Goal: Task Accomplishment & Management: Complete application form

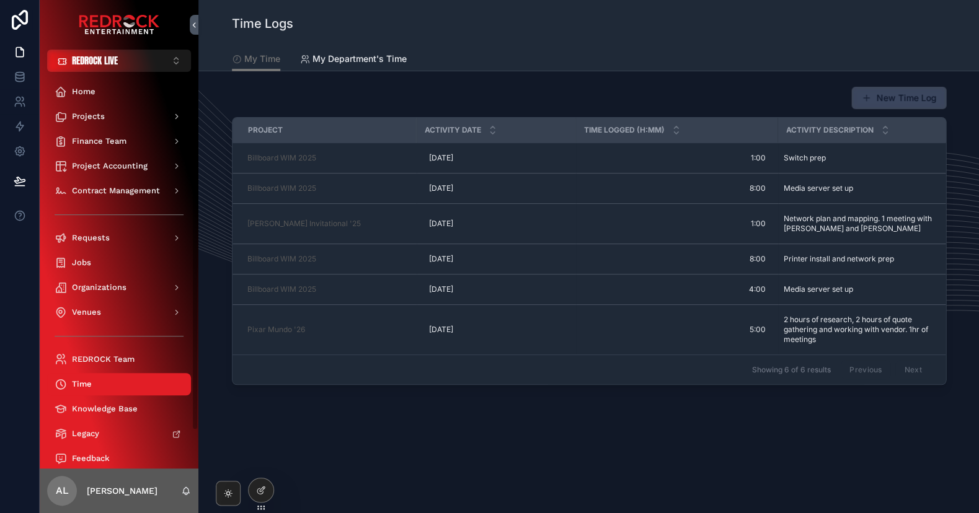
click at [888, 107] on button "New Time Log" at bounding box center [898, 98] width 95 height 22
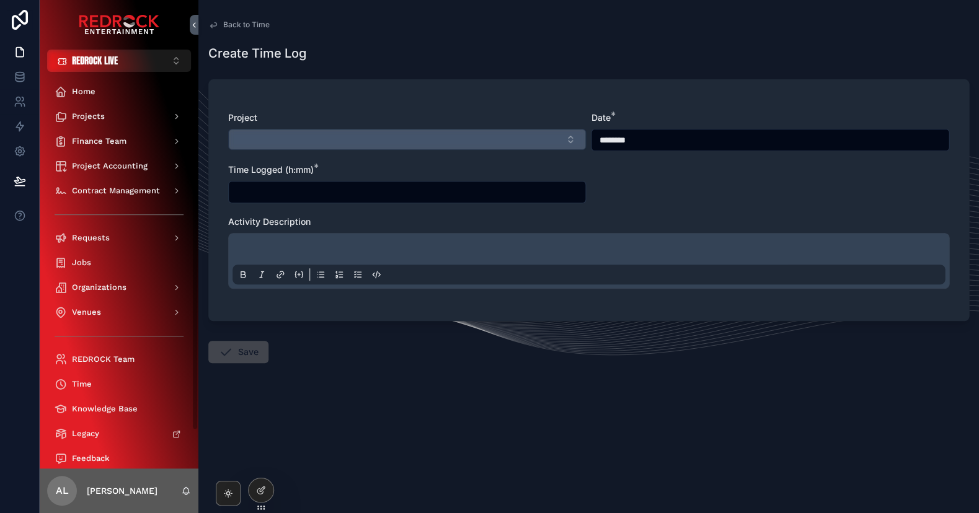
click at [500, 137] on button "Select Button" at bounding box center [407, 139] width 358 height 21
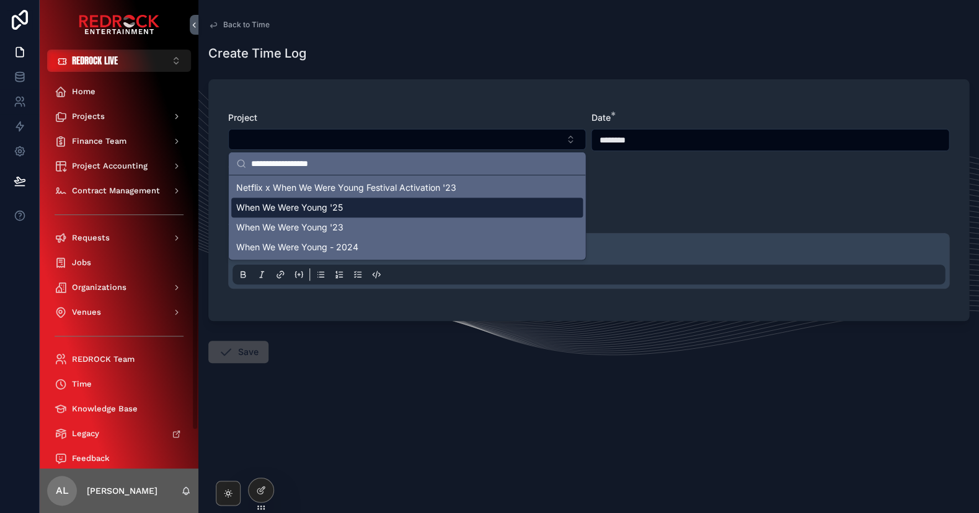
type input "**********"
click at [387, 211] on div "When We Were Young '25" at bounding box center [406, 208] width 351 height 20
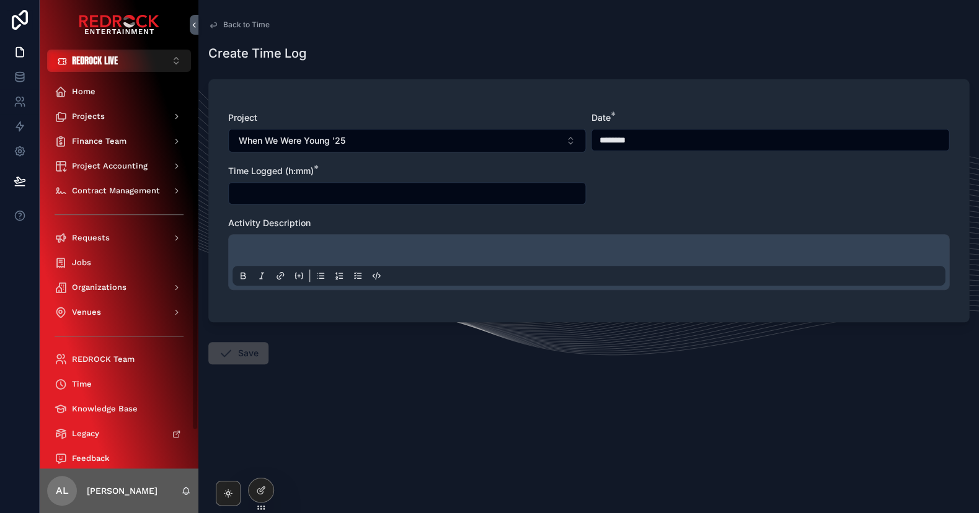
click at [446, 200] on input "scrollable content" at bounding box center [407, 193] width 356 height 17
type input "*"
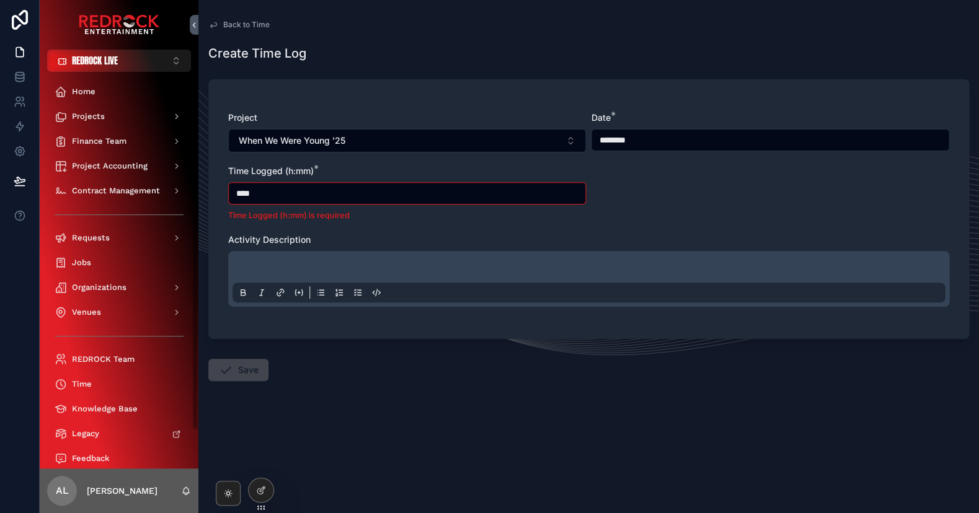
type input "****"
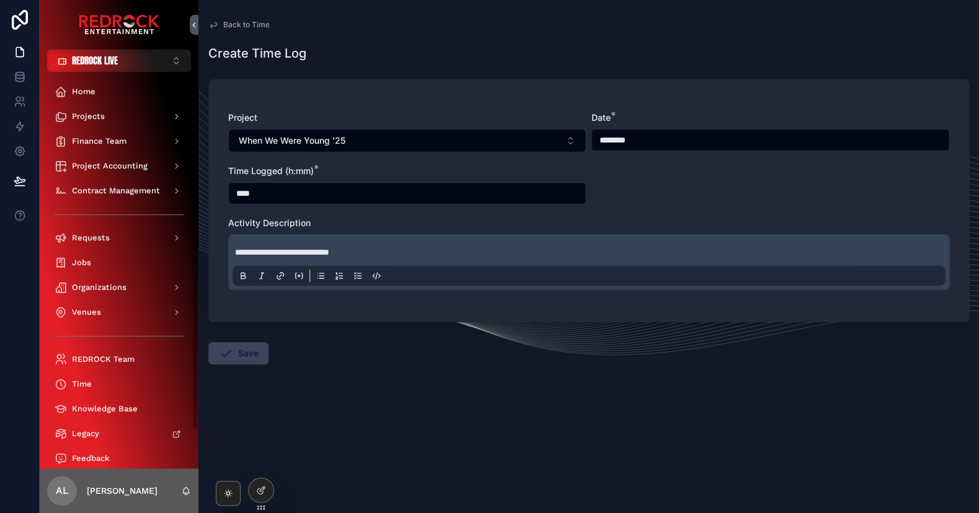
click at [242, 358] on button "Save" at bounding box center [238, 353] width 60 height 22
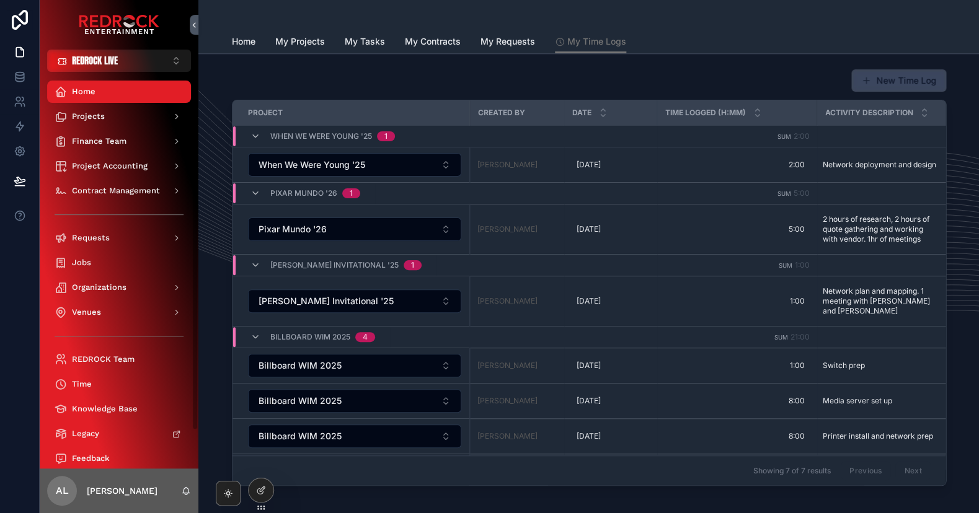
click at [877, 79] on button "New Time Log" at bounding box center [898, 80] width 95 height 22
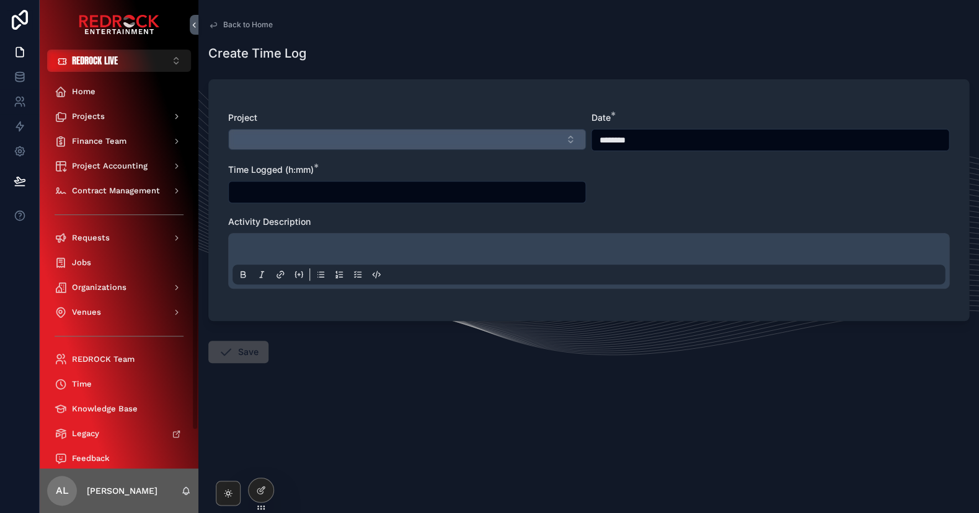
click at [308, 144] on button "Select Button" at bounding box center [407, 139] width 358 height 21
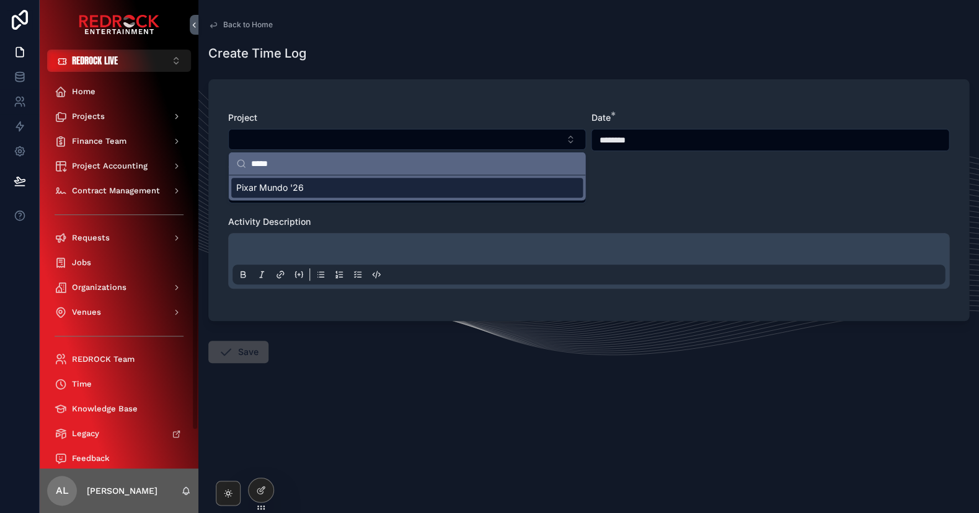
type input "*****"
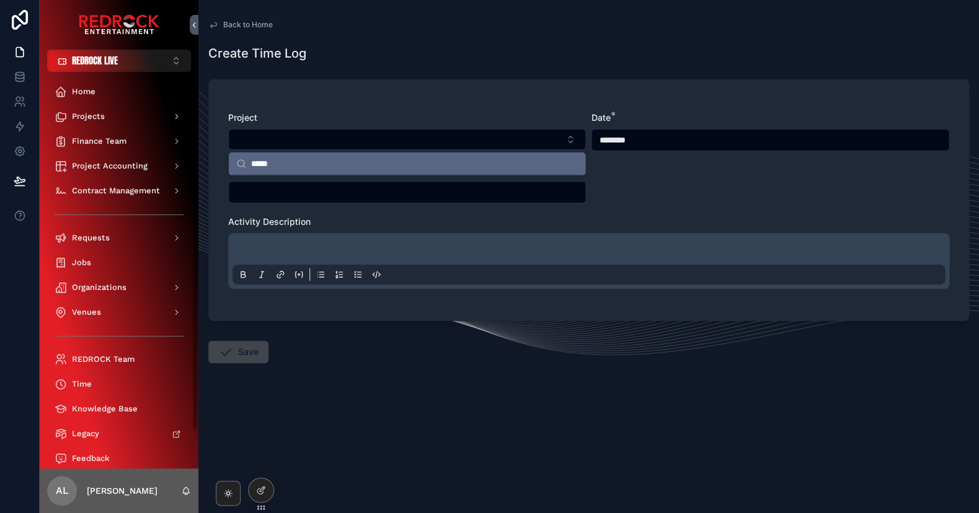
click at [667, 177] on div "Project Date * ******** Time Logged (h:mm) * Activity Description" at bounding box center [588, 207] width 721 height 190
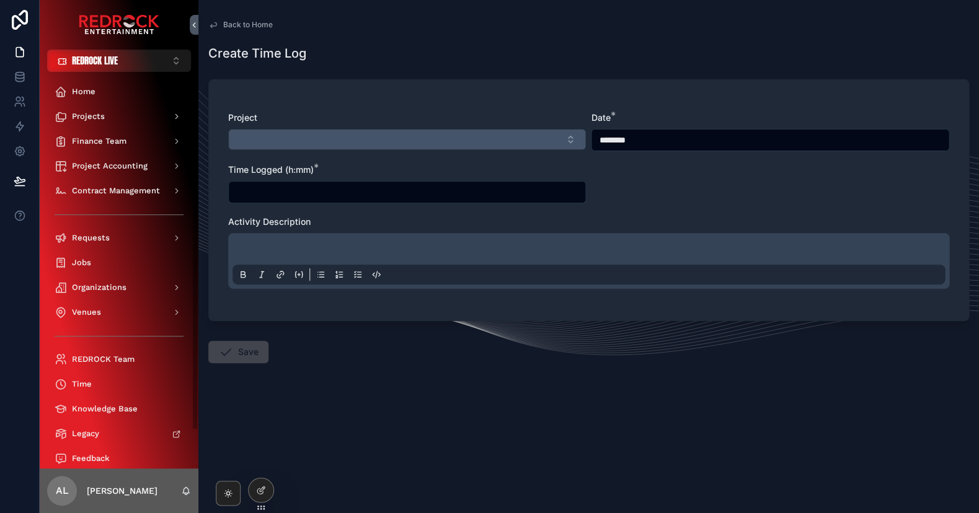
click at [436, 147] on button "Select Button" at bounding box center [407, 139] width 358 height 21
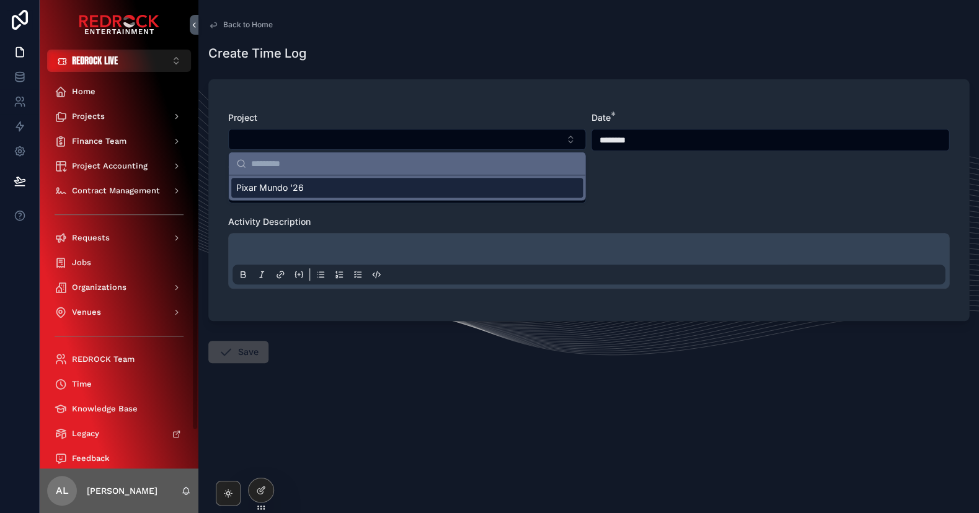
click at [417, 189] on div "Pixar Mundo '26" at bounding box center [406, 188] width 351 height 20
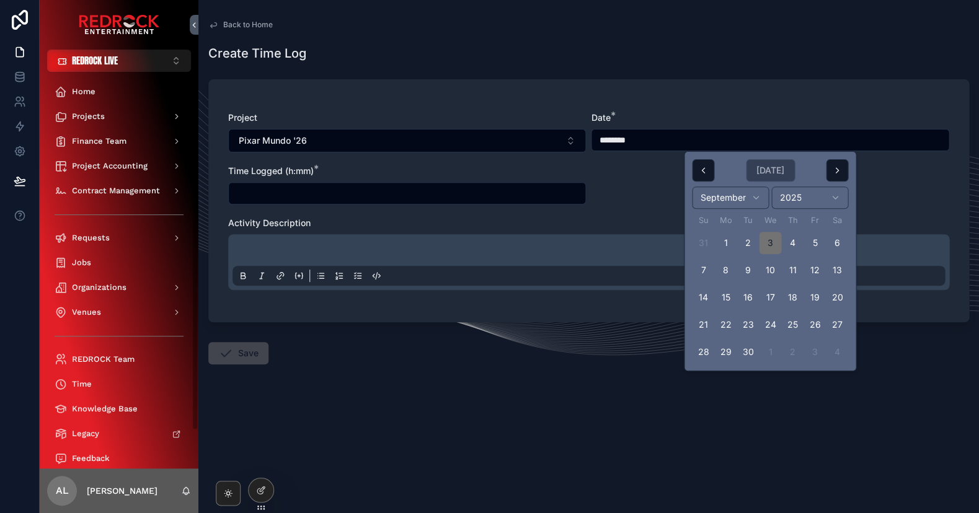
click at [680, 144] on input "********" at bounding box center [769, 139] width 357 height 17
click at [745, 247] on button "2" at bounding box center [747, 243] width 22 height 22
type input "********"
click at [493, 199] on input "scrollable content" at bounding box center [407, 193] width 356 height 17
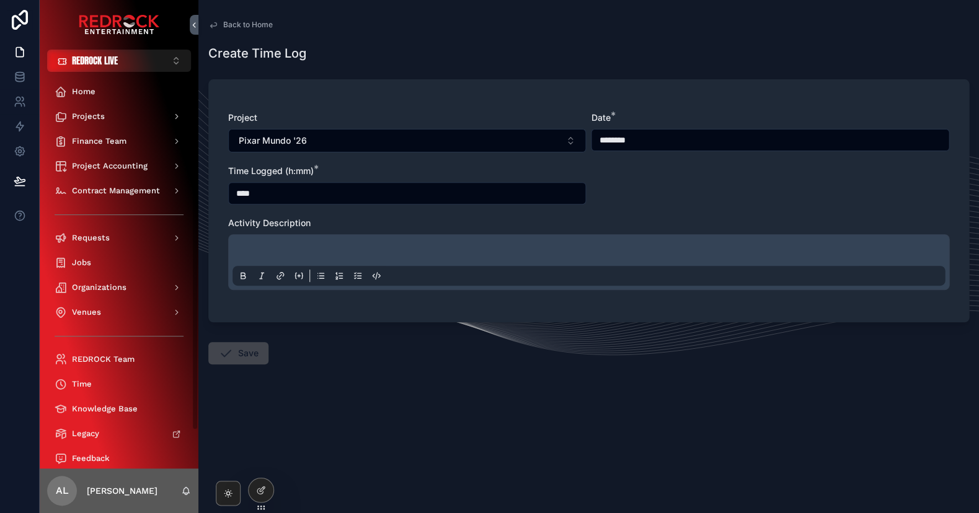
type input "****"
click at [268, 246] on p "scrollable content" at bounding box center [591, 252] width 712 height 12
click at [250, 353] on button "Save" at bounding box center [238, 353] width 60 height 22
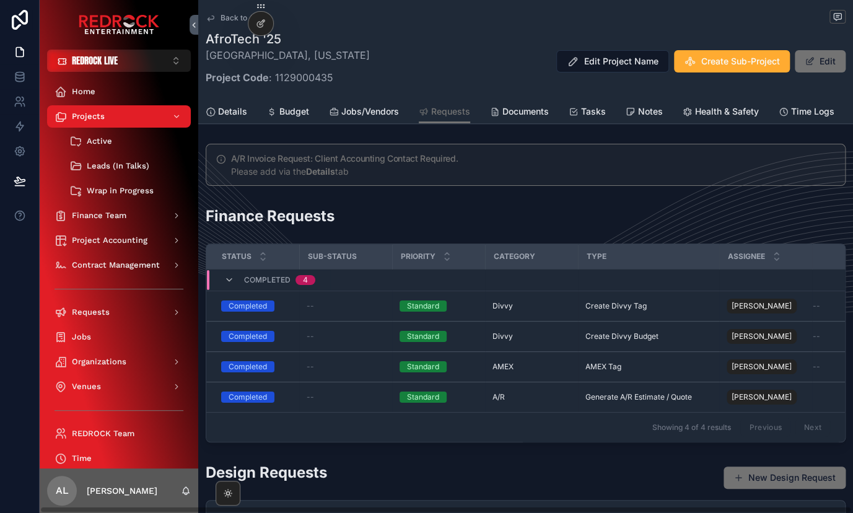
click at [227, 18] on span "Back to Active" at bounding box center [246, 18] width 51 height 10
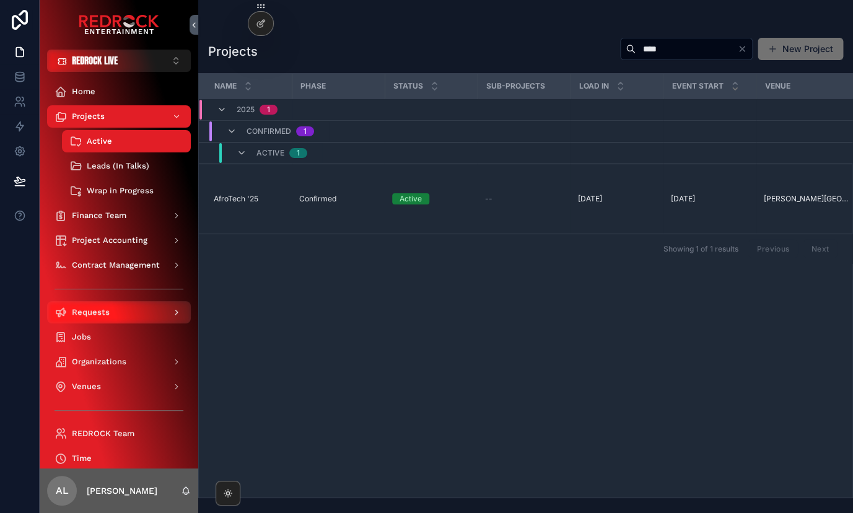
click at [107, 314] on span "Requests" at bounding box center [91, 312] width 38 height 10
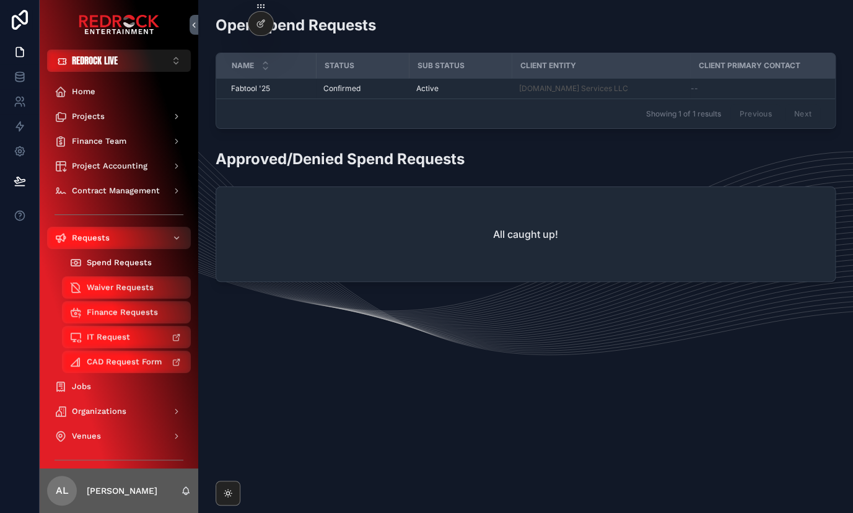
click at [120, 262] on span "Spend Requests" at bounding box center [119, 263] width 65 height 10
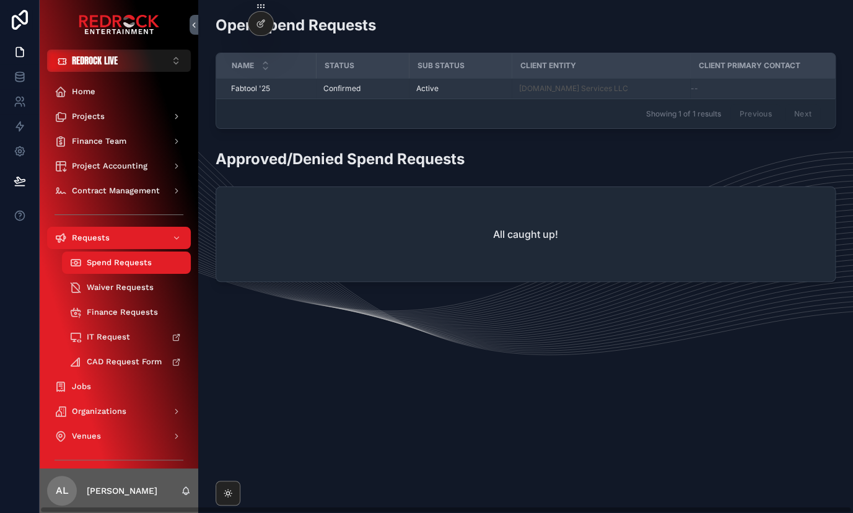
click at [264, 86] on span "Fabtool '25" at bounding box center [250, 89] width 39 height 10
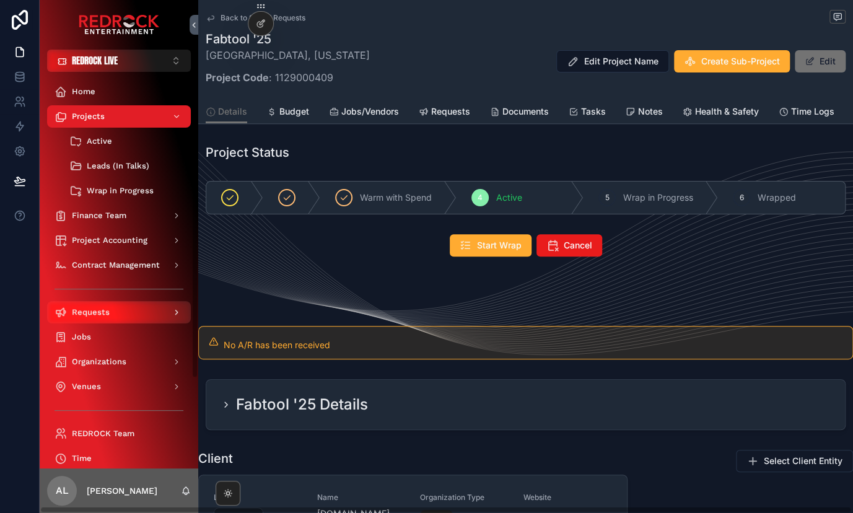
click at [118, 318] on div "Requests" at bounding box center [119, 312] width 129 height 20
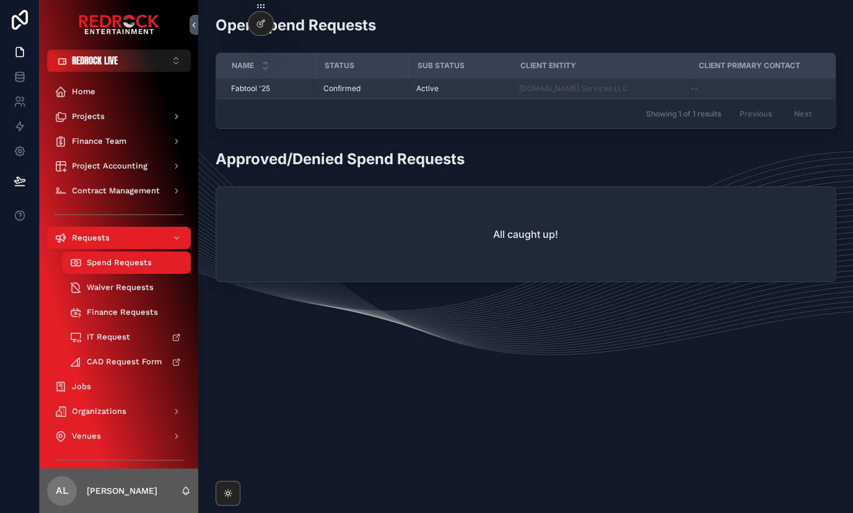
click at [275, 90] on div "Fabtool '25 Fabtool '25" at bounding box center [269, 89] width 77 height 10
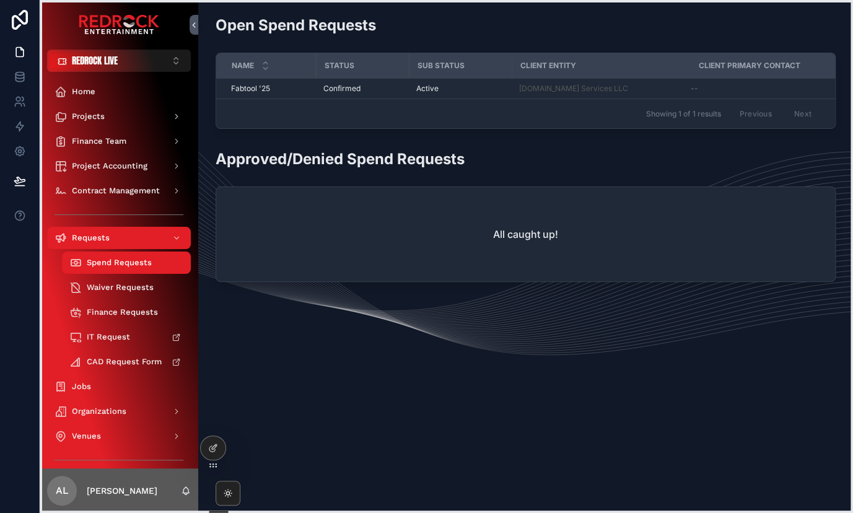
drag, startPoint x: 262, startPoint y: 7, endPoint x: 214, endPoint y: 242, distance: 239.7
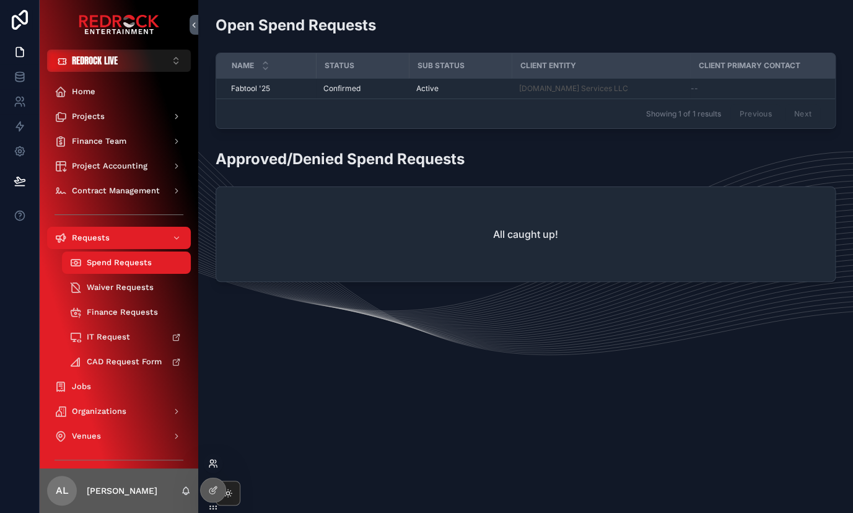
click at [213, 465] on icon at bounding box center [213, 464] width 10 height 10
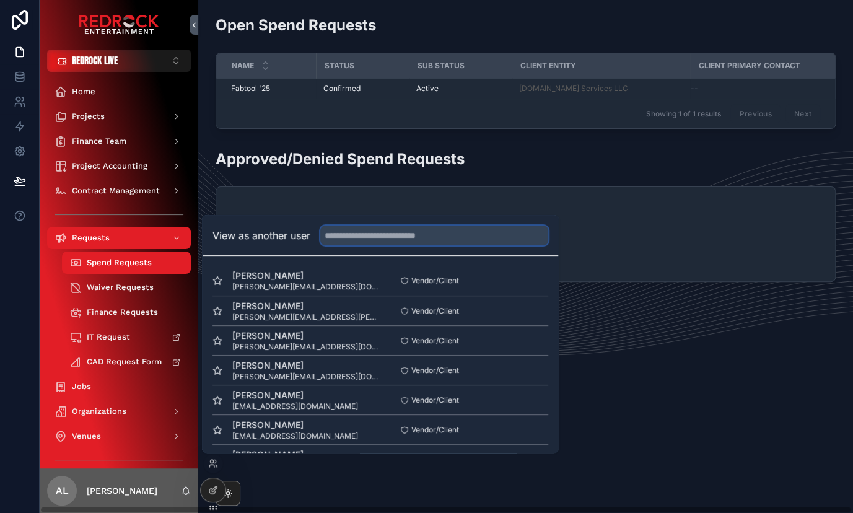
click at [387, 239] on input "text" at bounding box center [434, 236] width 228 height 20
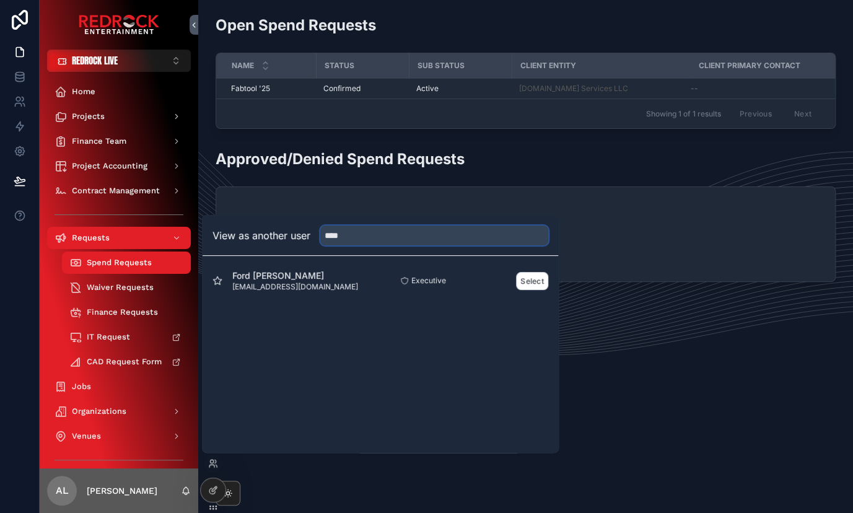
type input "****"
click at [293, 276] on span "Ford Englerth" at bounding box center [295, 276] width 126 height 12
click at [529, 287] on button "Select" at bounding box center [532, 281] width 32 height 18
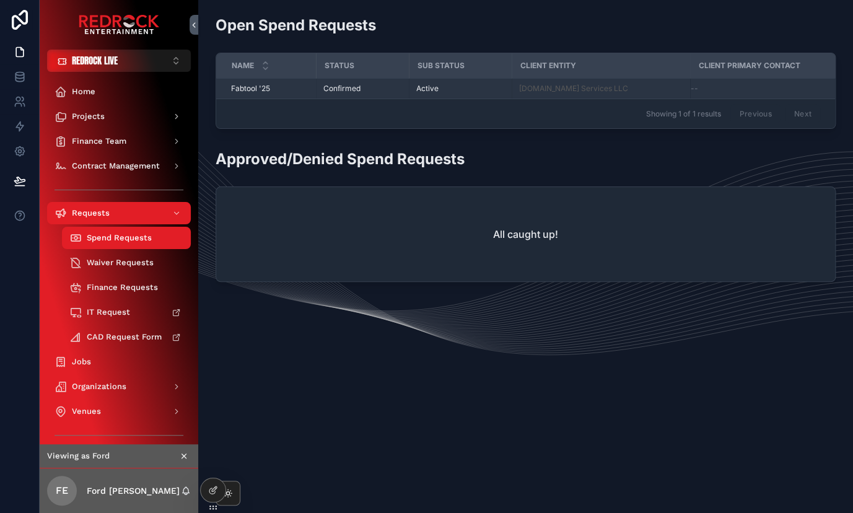
click at [266, 90] on span "Fabtool '25" at bounding box center [250, 89] width 39 height 10
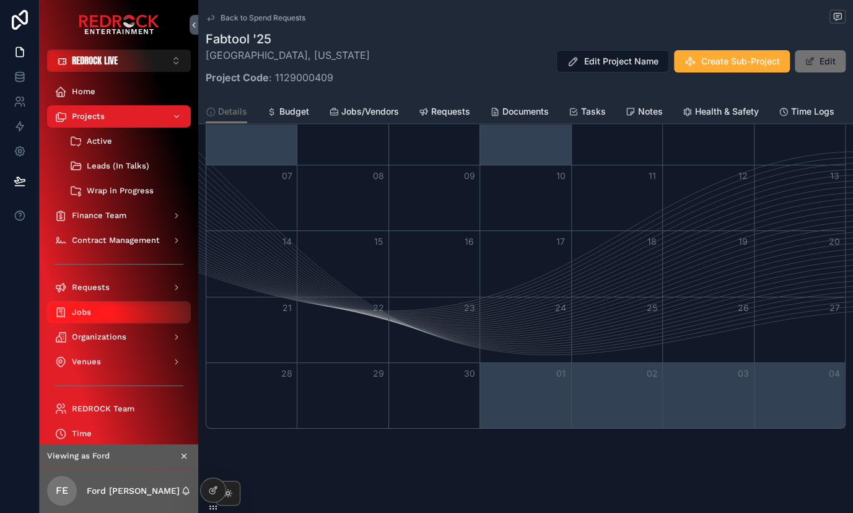
scroll to position [1536, 0]
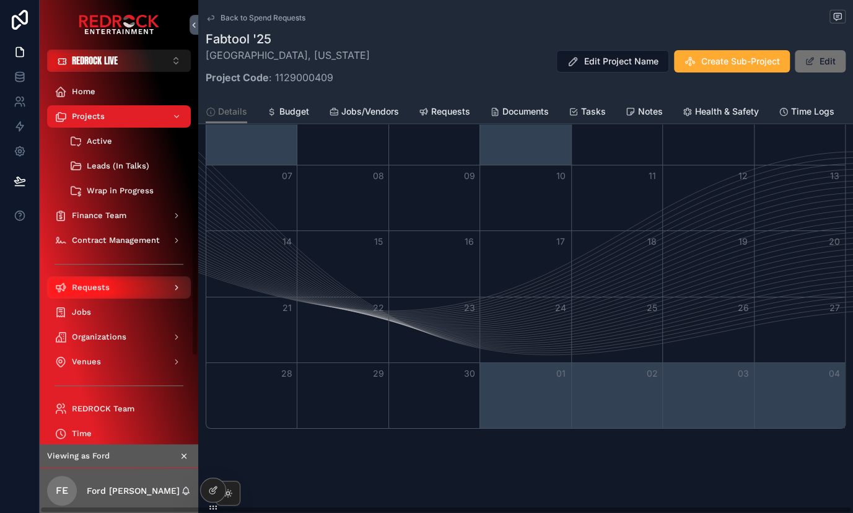
click at [119, 292] on div "Requests" at bounding box center [119, 288] width 129 height 20
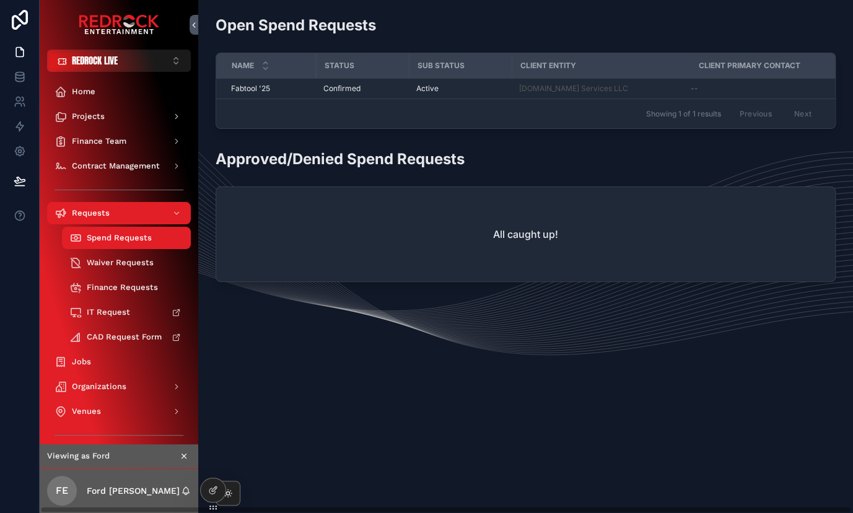
click at [182, 454] on icon "scrollable content" at bounding box center [184, 456] width 9 height 9
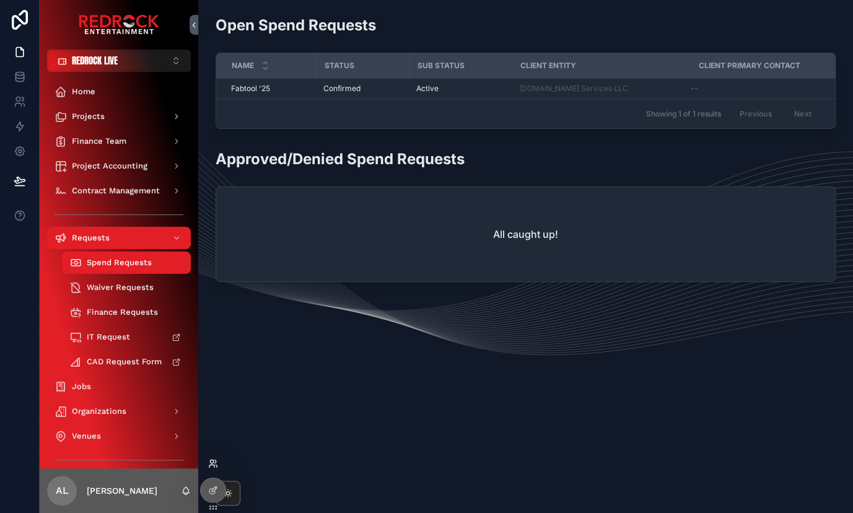
click at [214, 467] on icon at bounding box center [213, 464] width 10 height 10
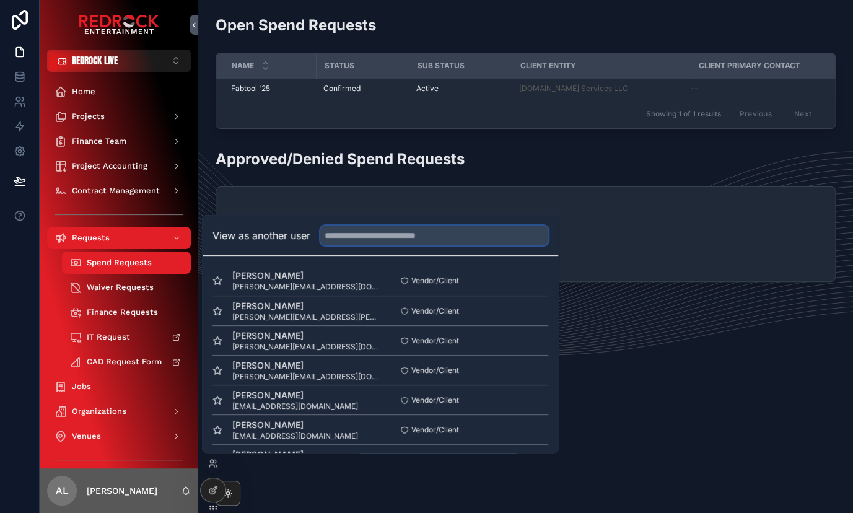
click at [366, 236] on input "text" at bounding box center [434, 236] width 228 height 20
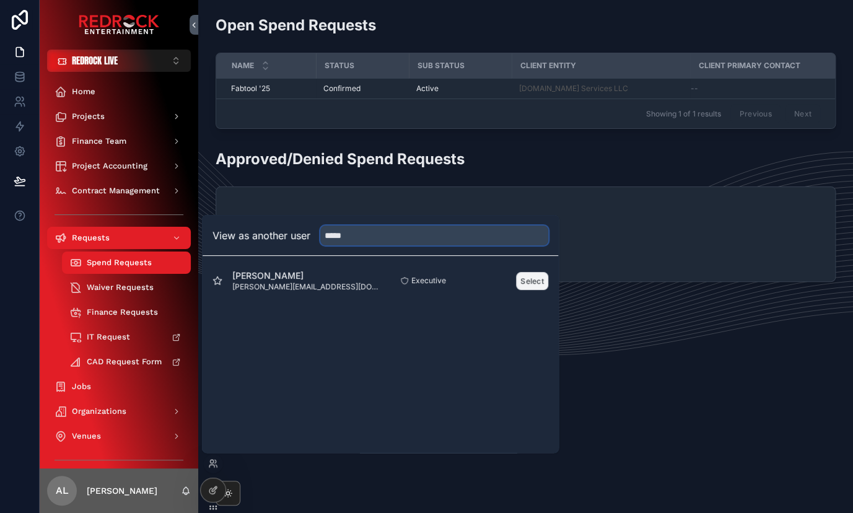
type input "*****"
drag, startPoint x: 534, startPoint y: 288, endPoint x: 181, endPoint y: 95, distance: 402.4
click at [213, 266] on div "Rebecka Kristensson rebecka@redrockentertainment.com Executive Select" at bounding box center [381, 281] width 336 height 30
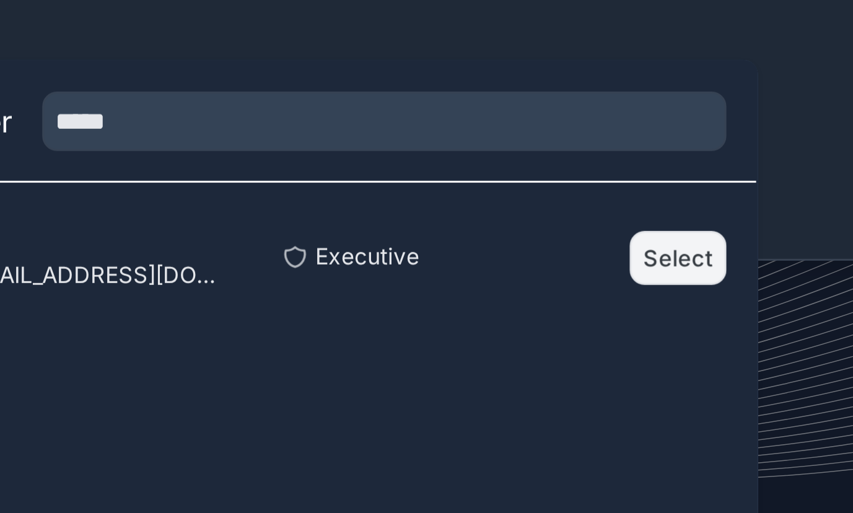
click at [532, 272] on button "Select" at bounding box center [548, 281] width 32 height 18
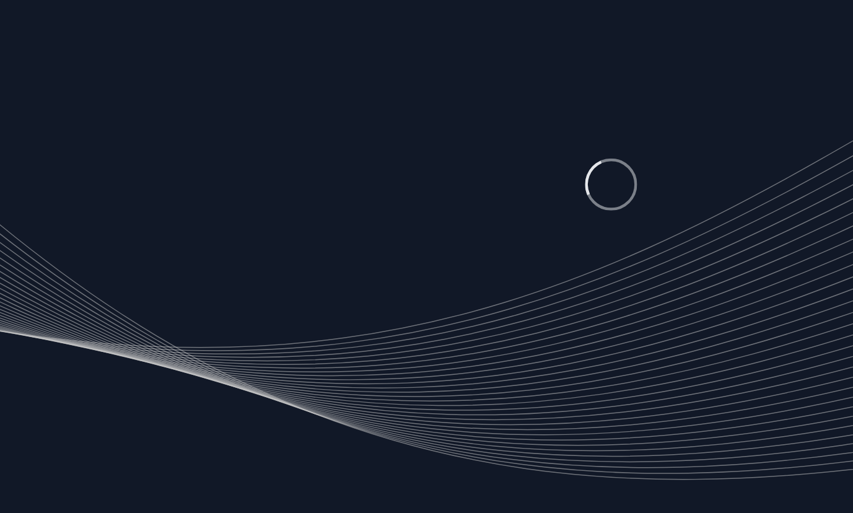
scroll to position [195, 322]
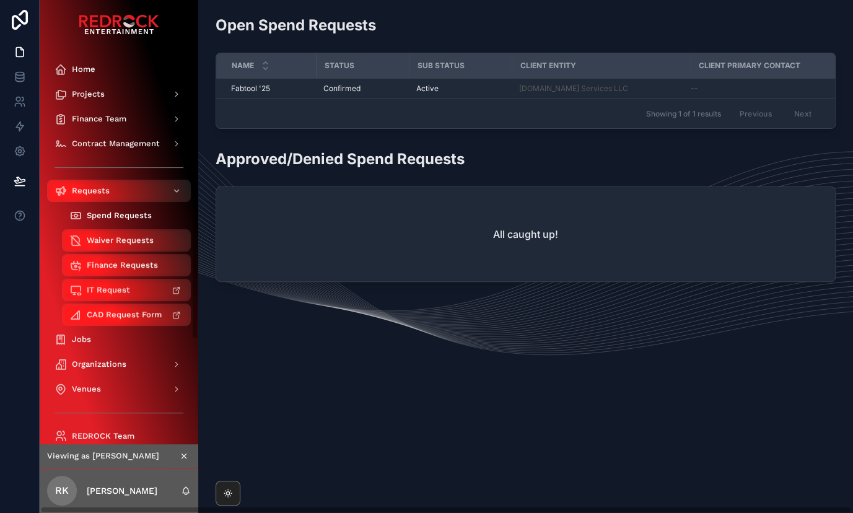
click at [133, 221] on div "Spend Requests" at bounding box center [126, 216] width 114 height 20
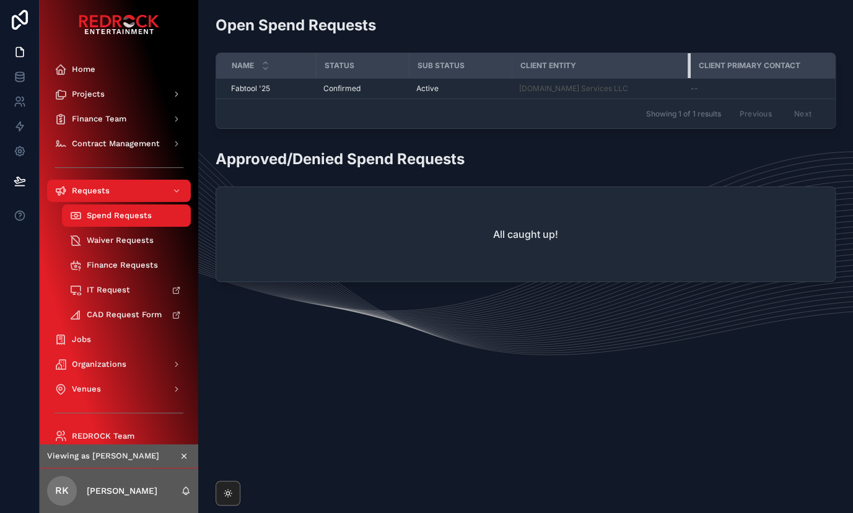
scroll to position [0, 0]
click at [116, 139] on span "Contract Management" at bounding box center [116, 144] width 88 height 10
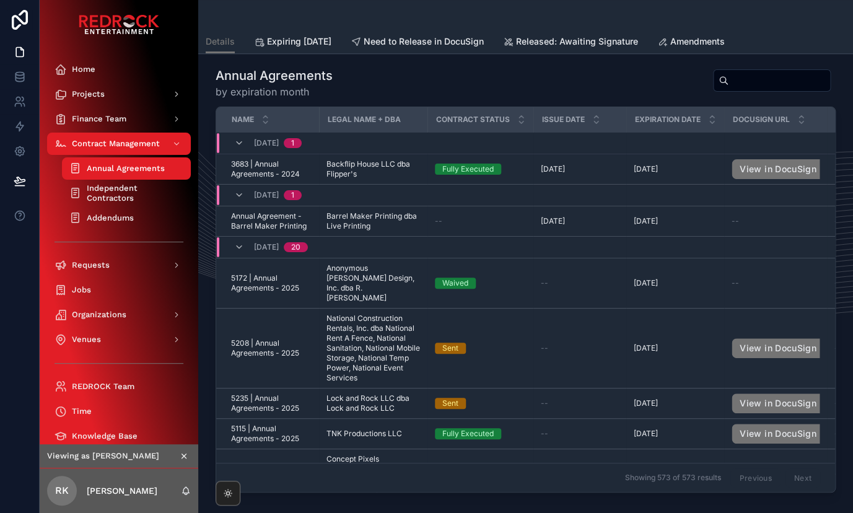
scroll to position [114, 0]
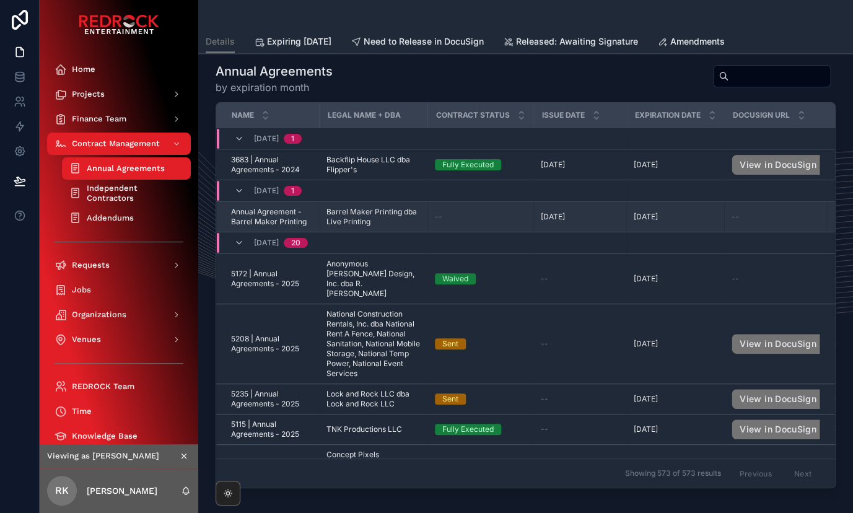
click at [436, 212] on span "--" at bounding box center [438, 217] width 7 height 10
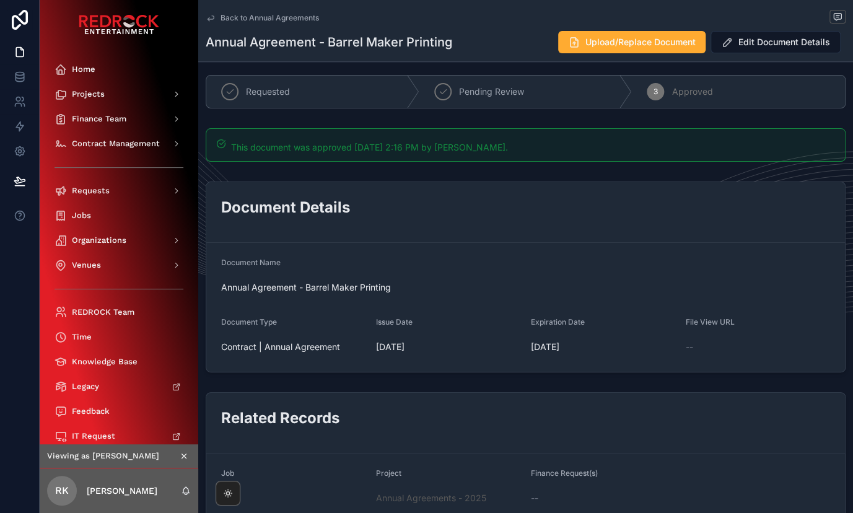
scroll to position [7, 0]
click at [744, 41] on span "Edit Document Details" at bounding box center [785, 41] width 96 height 13
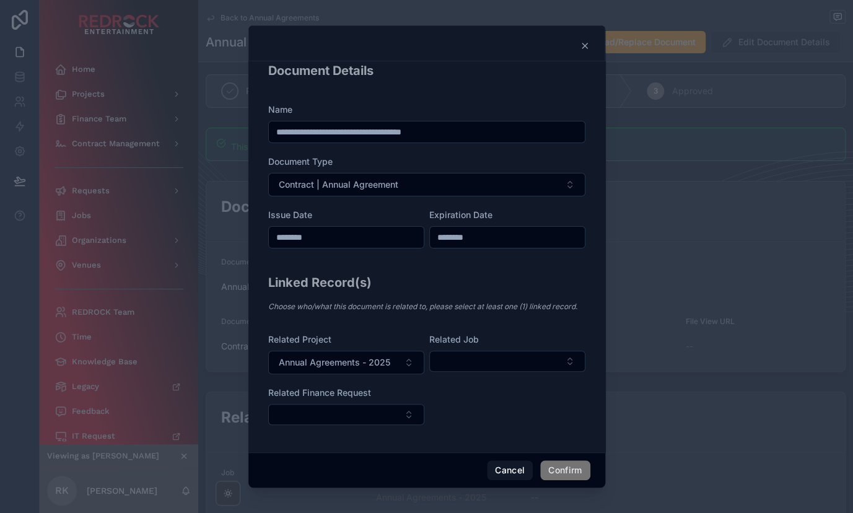
scroll to position [11, 0]
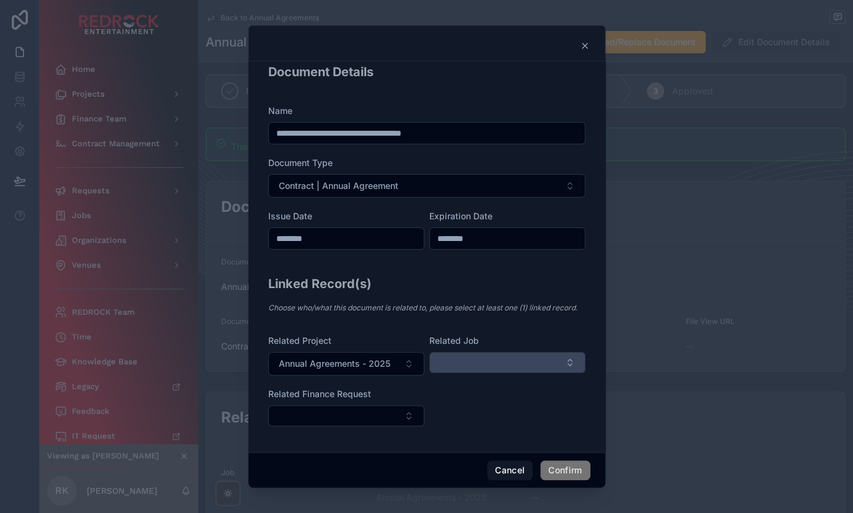
click at [488, 361] on button "Select Button" at bounding box center [507, 362] width 156 height 21
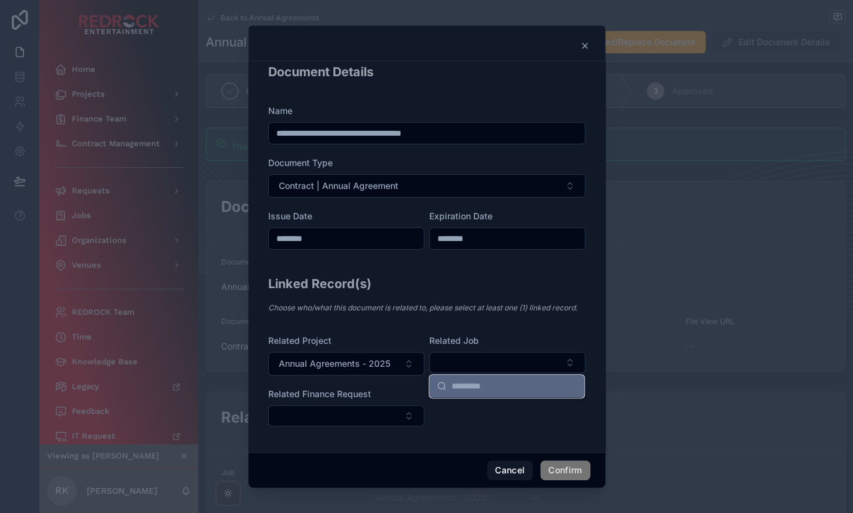
click at [482, 309] on em "Choose who/what this document is related to, please select at least one (1) lin…" at bounding box center [422, 307] width 309 height 9
click at [586, 41] on icon at bounding box center [585, 46] width 10 height 10
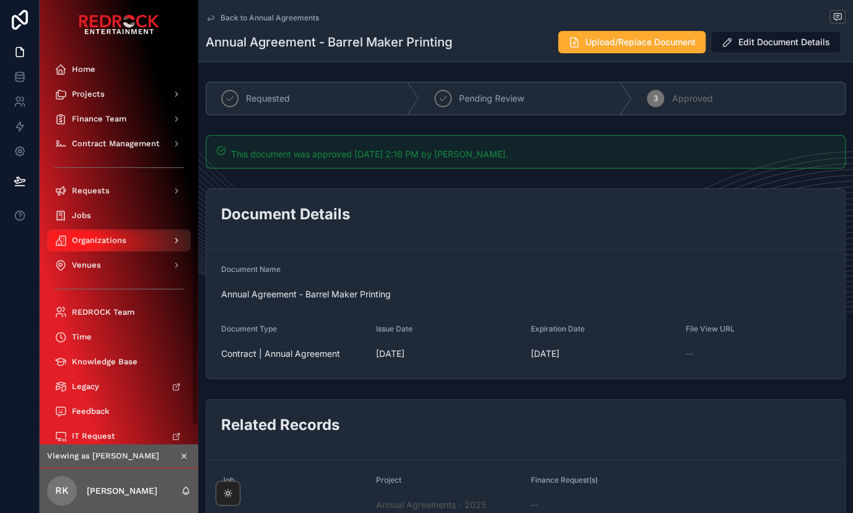
scroll to position [0, 0]
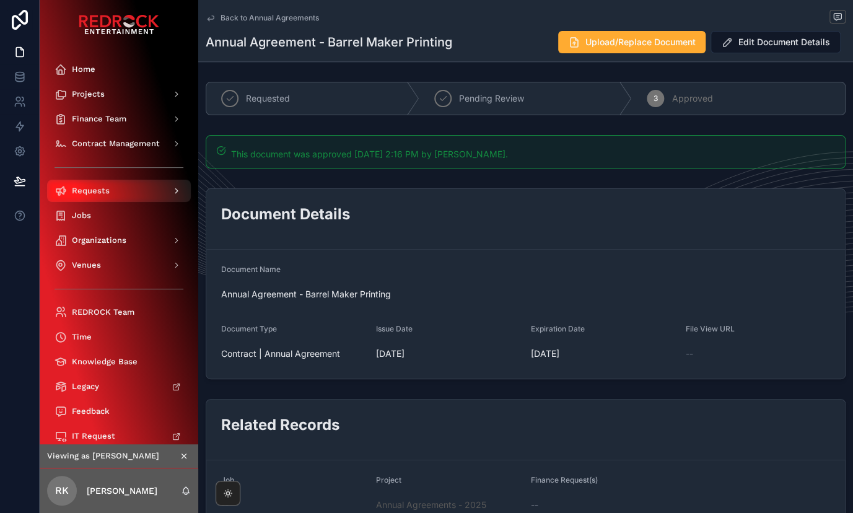
click at [94, 183] on div "Requests" at bounding box center [119, 191] width 129 height 20
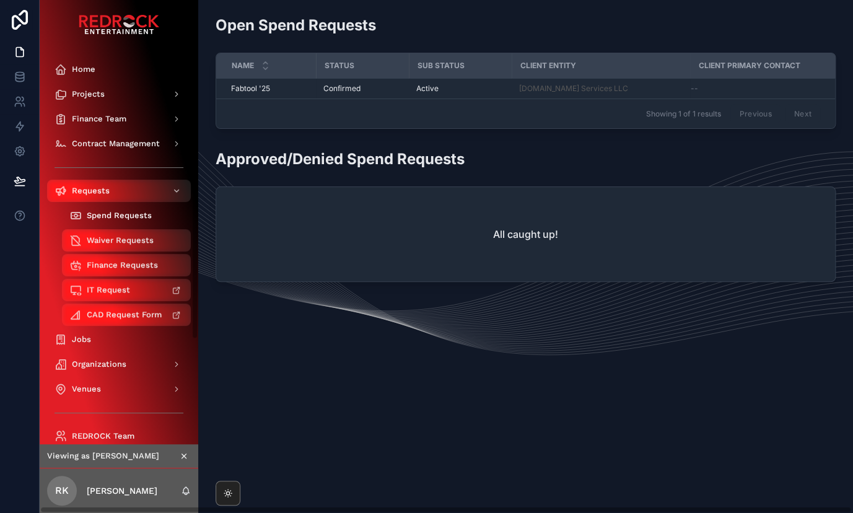
click at [110, 214] on span "Spend Requests" at bounding box center [119, 216] width 65 height 10
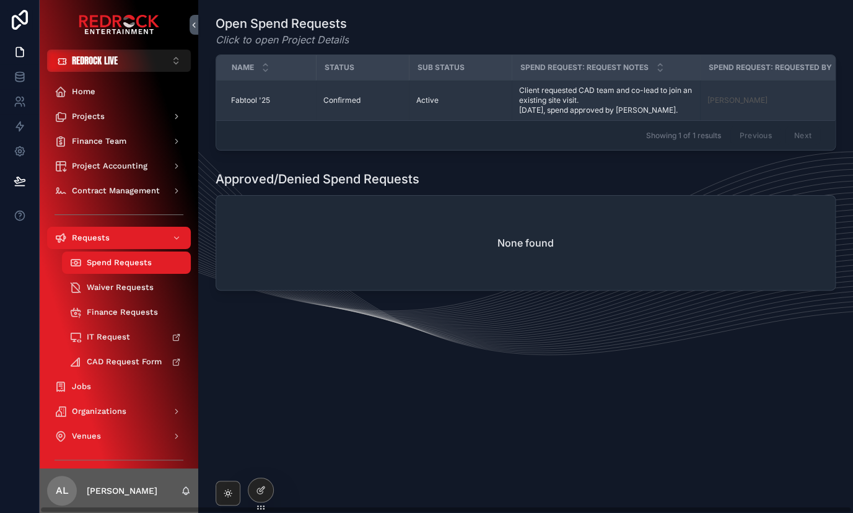
click at [249, 101] on span "Fabtool '25" at bounding box center [250, 100] width 39 height 10
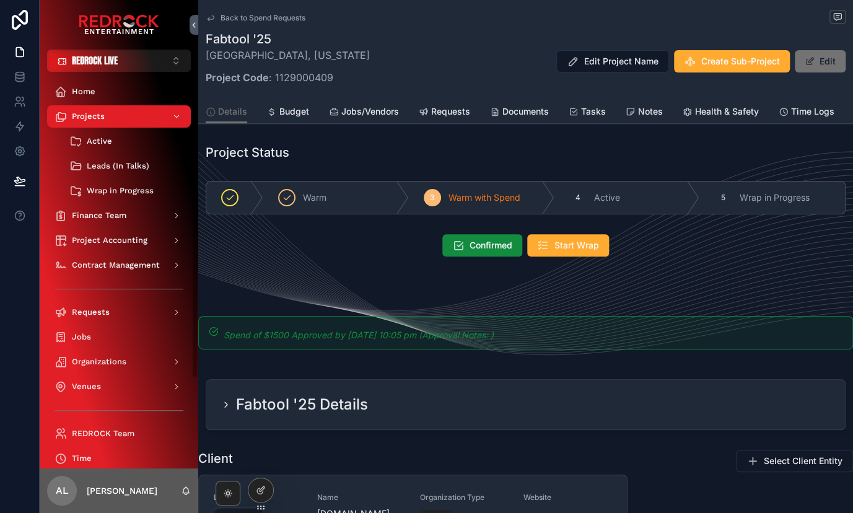
click at [213, 13] on icon "scrollable content" at bounding box center [211, 18] width 10 height 10
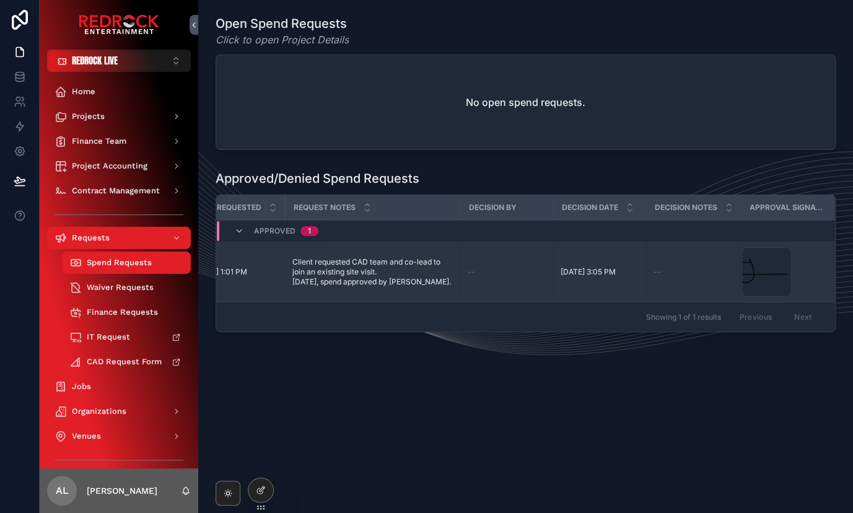
scroll to position [0, 309]
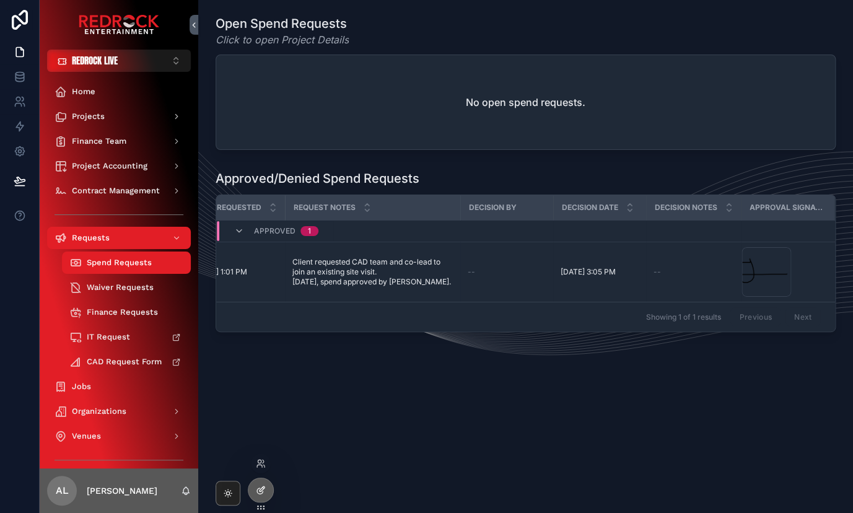
click at [262, 493] on icon at bounding box center [260, 491] width 6 height 6
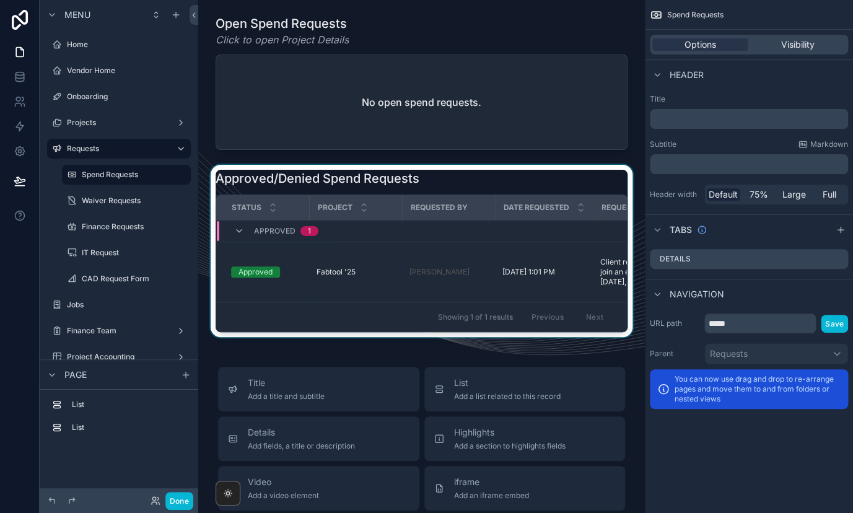
click at [384, 247] on div "scrollable content" at bounding box center [421, 251] width 427 height 172
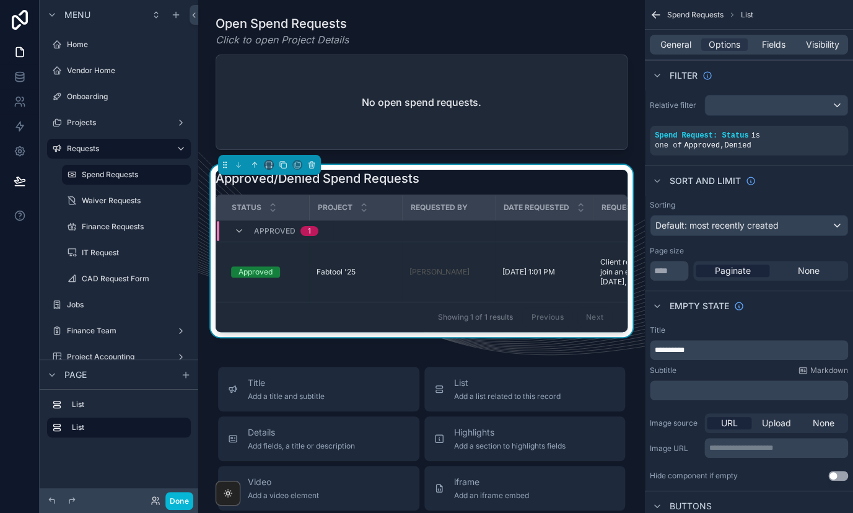
click at [772, 51] on div "General Options Fields Visibility" at bounding box center [749, 45] width 198 height 20
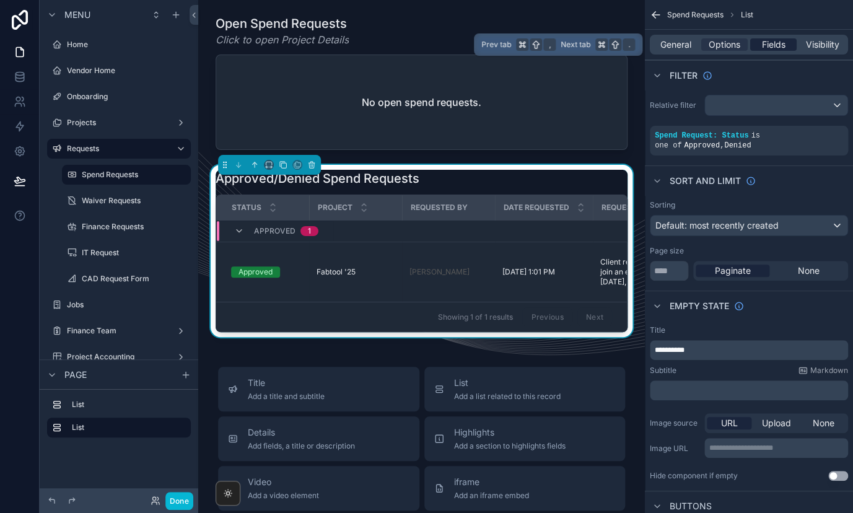
click at [772, 47] on span "Fields" at bounding box center [774, 44] width 24 height 12
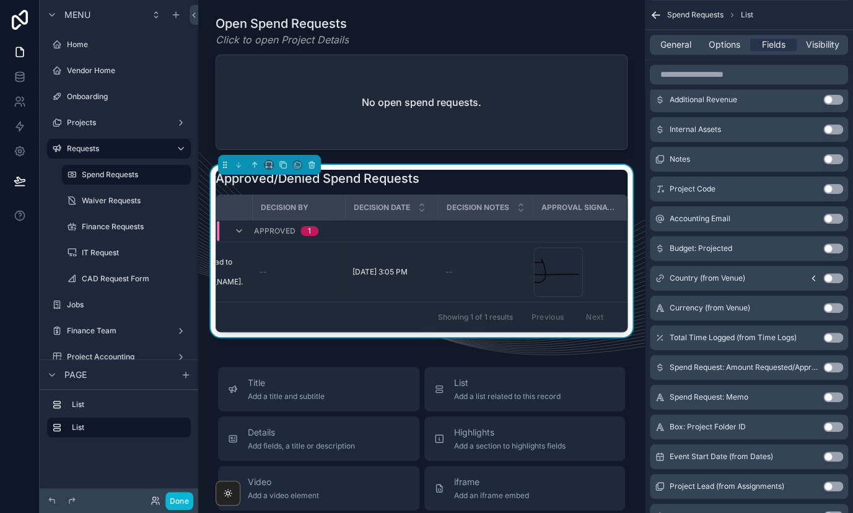
scroll to position [0, 517]
click at [829, 363] on button "Use setting" at bounding box center [834, 368] width 20 height 10
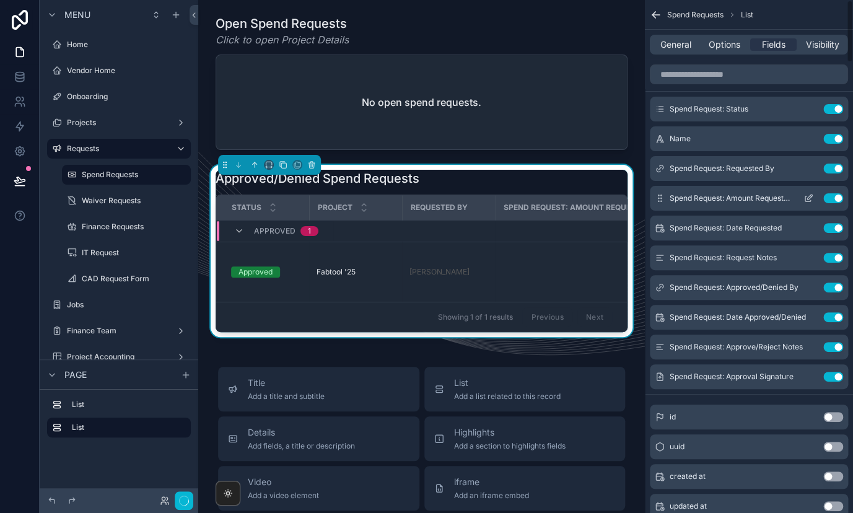
scroll to position [1, 0]
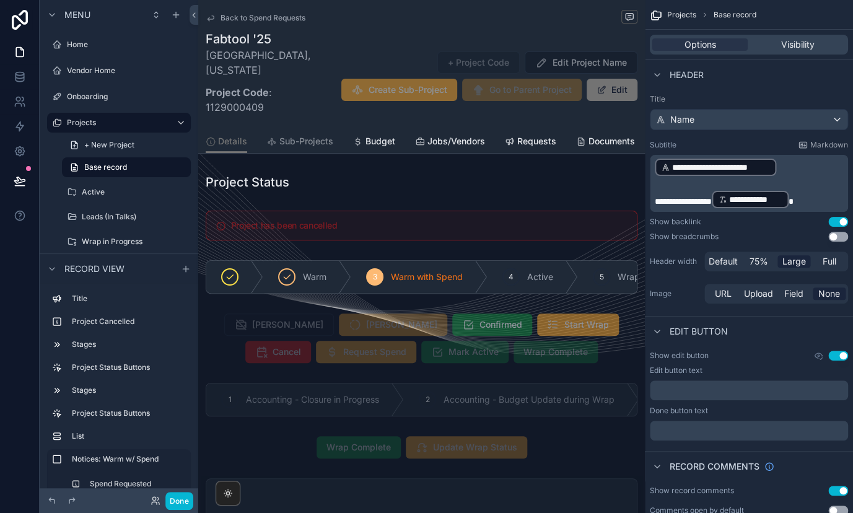
click at [251, 16] on span "Back to Spend Requests" at bounding box center [263, 18] width 85 height 10
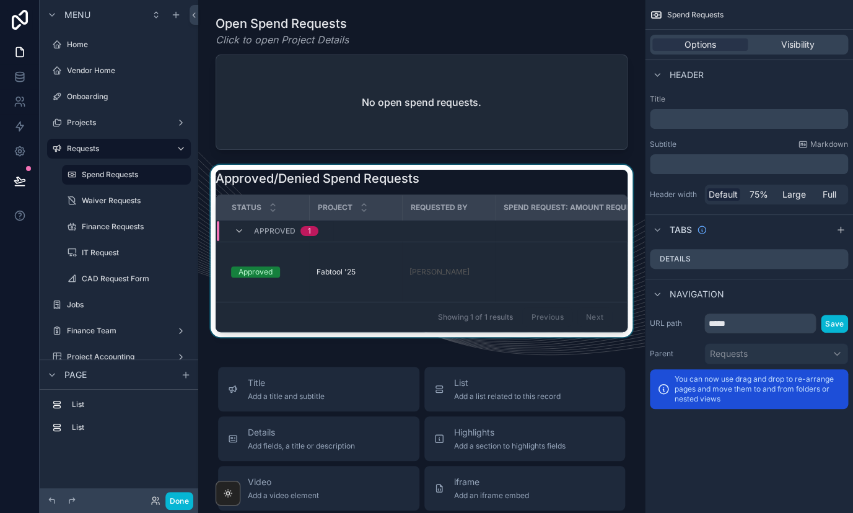
click at [402, 252] on div "scrollable content" at bounding box center [421, 251] width 427 height 172
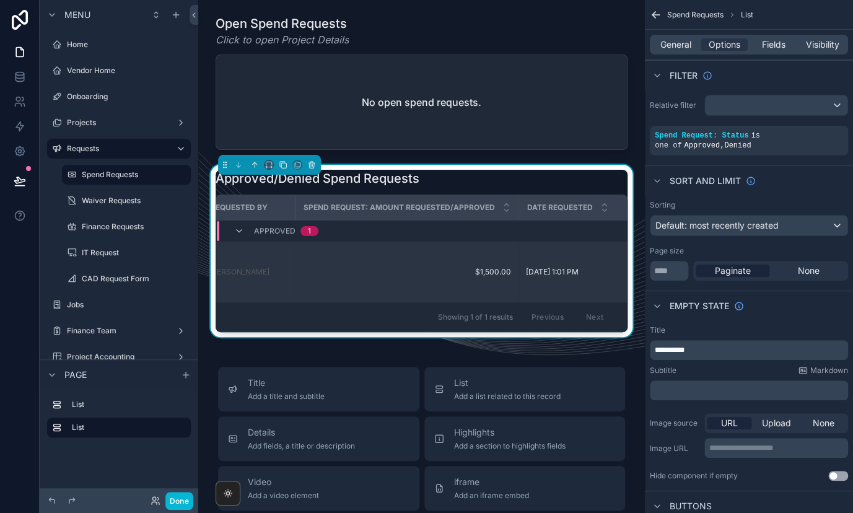
scroll to position [0, 201]
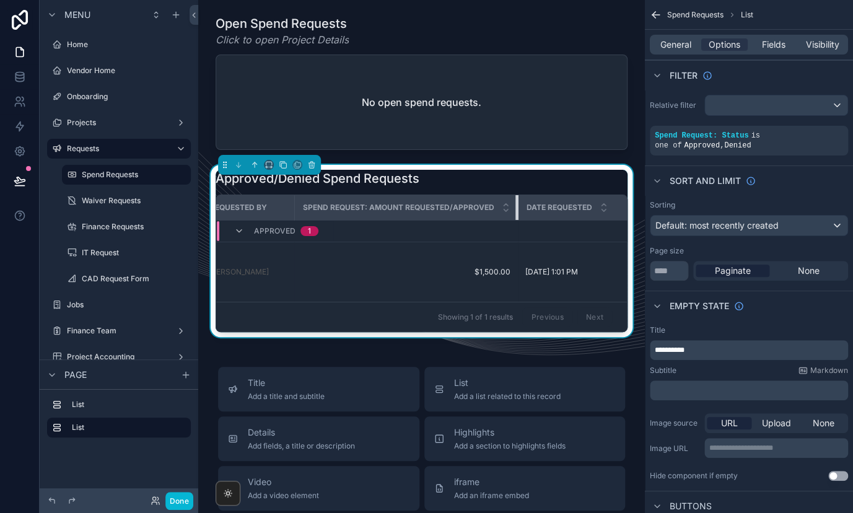
drag, startPoint x: 514, startPoint y: 204, endPoint x: 421, endPoint y: 200, distance: 92.4
click at [421, 200] on th "Spend Request: Amount Requested/Approved" at bounding box center [406, 207] width 224 height 25
drag, startPoint x: 516, startPoint y: 208, endPoint x: 488, endPoint y: 208, distance: 27.3
click at [488, 208] on th "Spend Request: Amount Requested/Approved" at bounding box center [406, 207] width 224 height 25
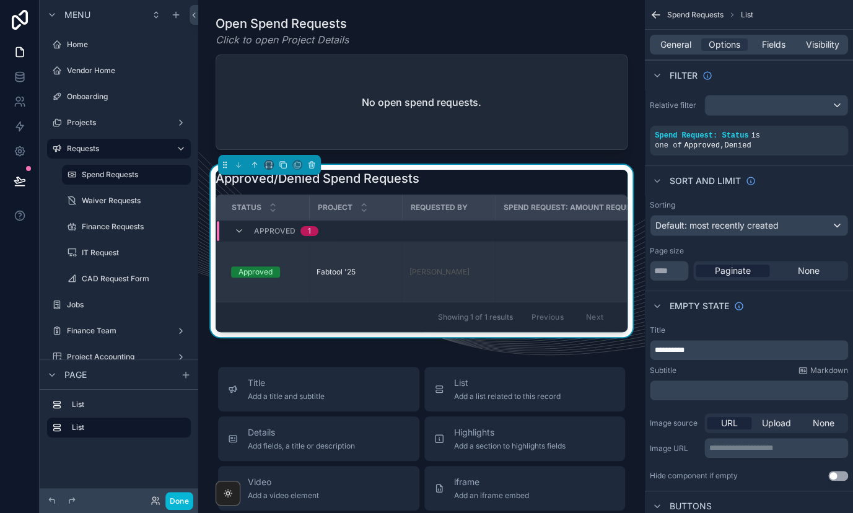
scroll to position [0, 0]
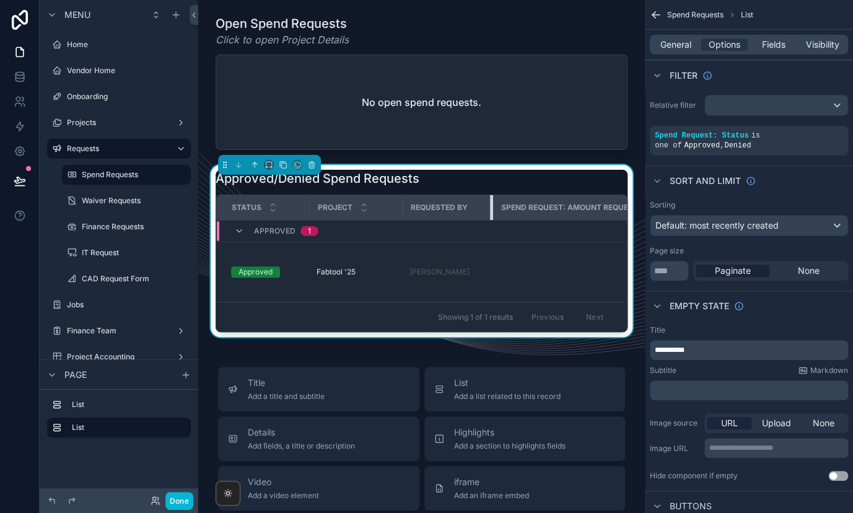
click at [491, 213] on div "scrollable content" at bounding box center [492, 207] width 5 height 25
click at [550, 211] on th "Date Requested" at bounding box center [632, 207] width 165 height 25
click at [548, 213] on div "scrollable content" at bounding box center [550, 207] width 5 height 25
drag, startPoint x: 546, startPoint y: 215, endPoint x: 519, endPoint y: 216, distance: 27.3
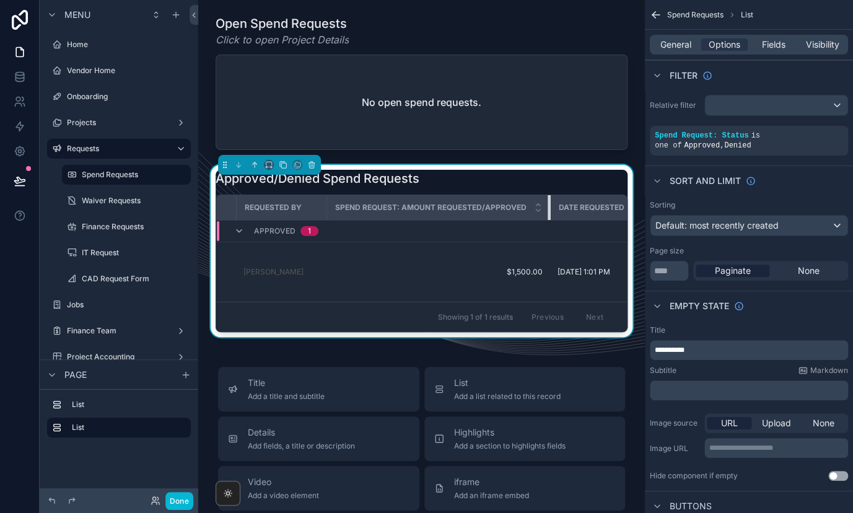
click at [519, 216] on th "Spend Request: Amount Requested/Approved" at bounding box center [439, 207] width 224 height 25
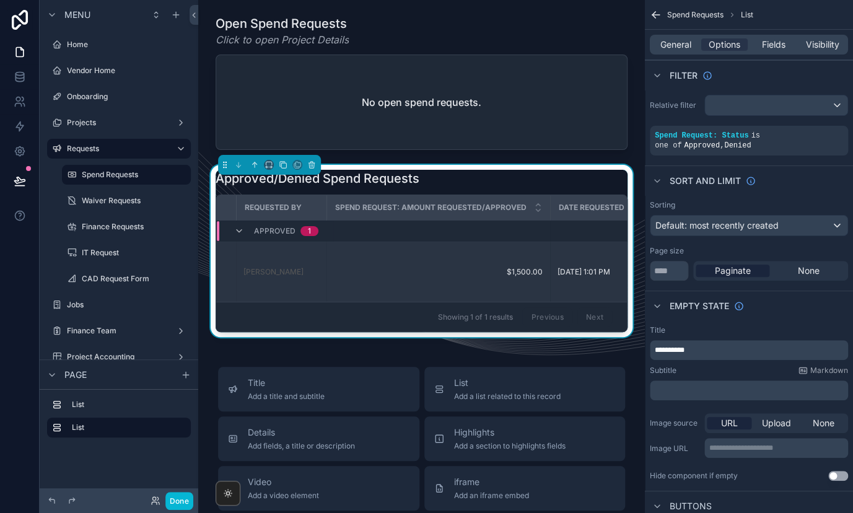
click at [429, 262] on td "$1,500.00 $1,500.00" at bounding box center [439, 272] width 224 height 60
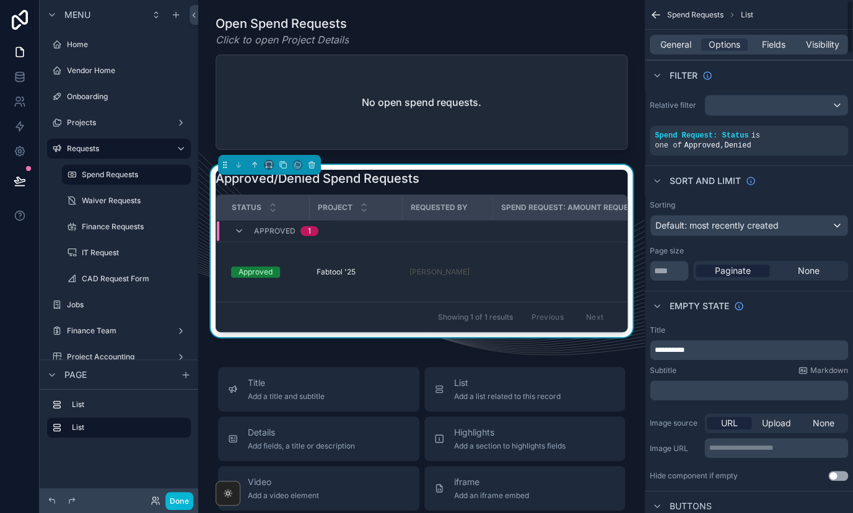
scroll to position [0, 0]
click at [182, 500] on button "Done" at bounding box center [179, 501] width 28 height 18
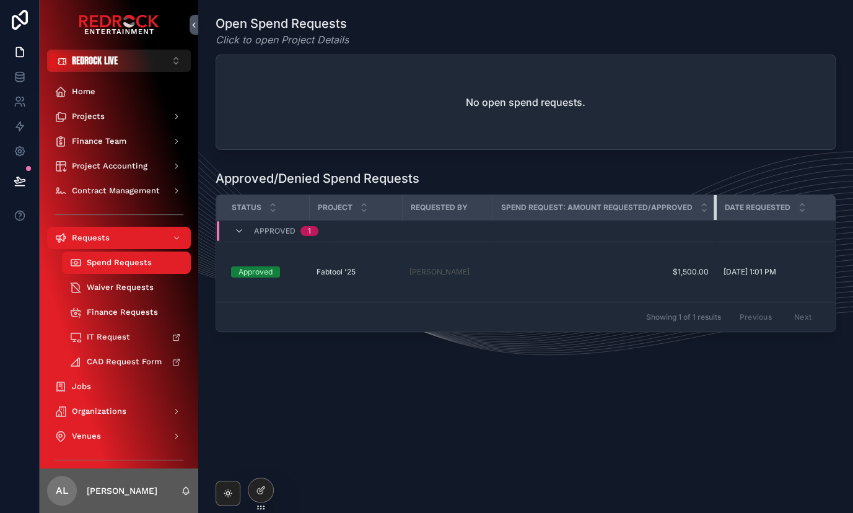
drag, startPoint x: 714, startPoint y: 207, endPoint x: 557, endPoint y: 207, distance: 156.8
click at [561, 207] on th "Spend Request: Amount Requested/Approved" at bounding box center [605, 207] width 224 height 25
drag, startPoint x: 491, startPoint y: 208, endPoint x: 429, endPoint y: 208, distance: 62.6
click at [429, 208] on th "Requested By" at bounding box center [439, 207] width 74 height 25
drag, startPoint x: 696, startPoint y: 210, endPoint x: 661, endPoint y: 209, distance: 34.7
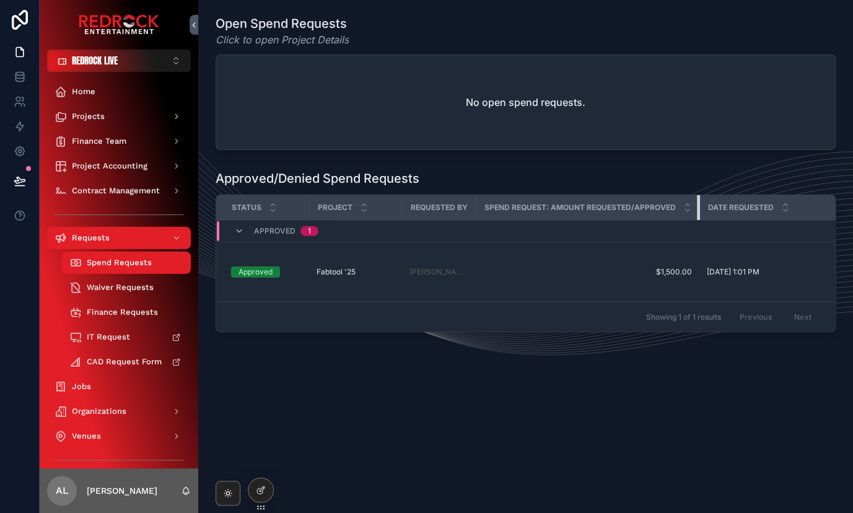
click at [661, 209] on th "Spend Request: Amount Requested/Approved" at bounding box center [588, 207] width 224 height 25
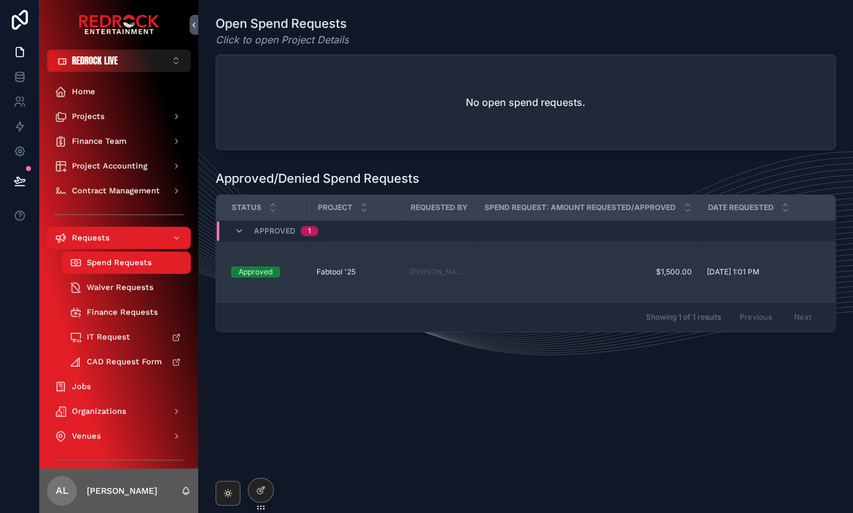
click at [605, 255] on td "$1,500.00 $1,500.00" at bounding box center [588, 272] width 224 height 60
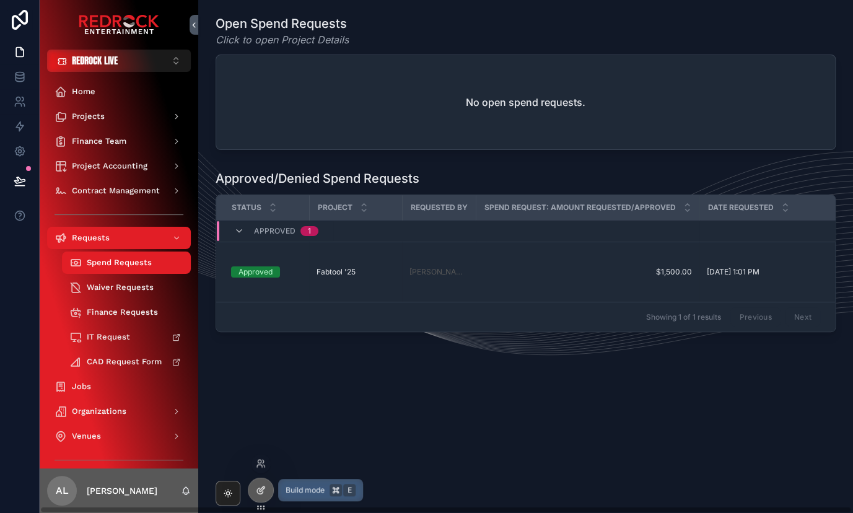
click at [265, 491] on icon at bounding box center [261, 490] width 10 height 10
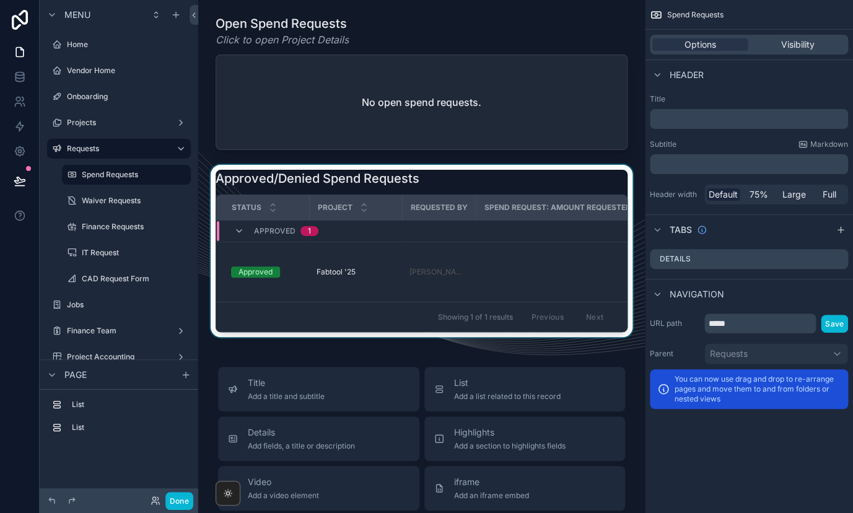
click at [511, 276] on div "scrollable content" at bounding box center [421, 251] width 427 height 172
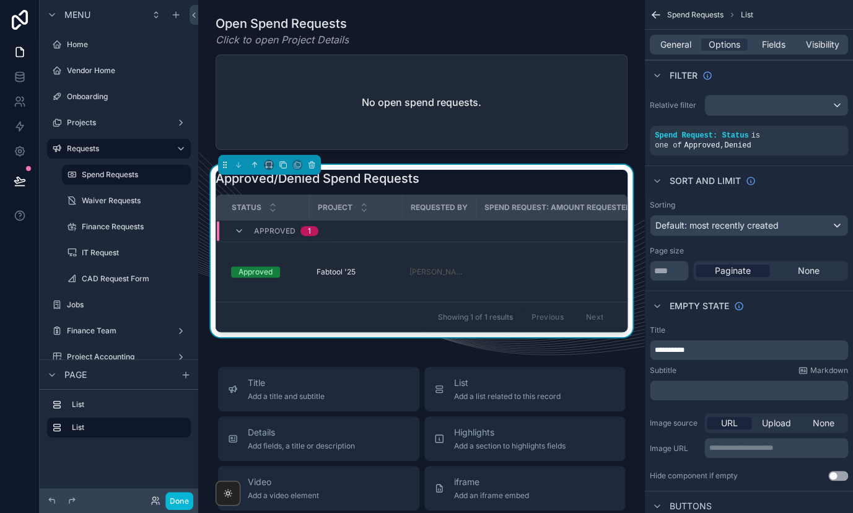
click at [527, 206] on span "Spend Request: Amount Requested/Approved" at bounding box center [581, 208] width 192 height 10
click at [526, 211] on span "Spend Request: Amount Requested/Approved" at bounding box center [581, 208] width 192 height 10
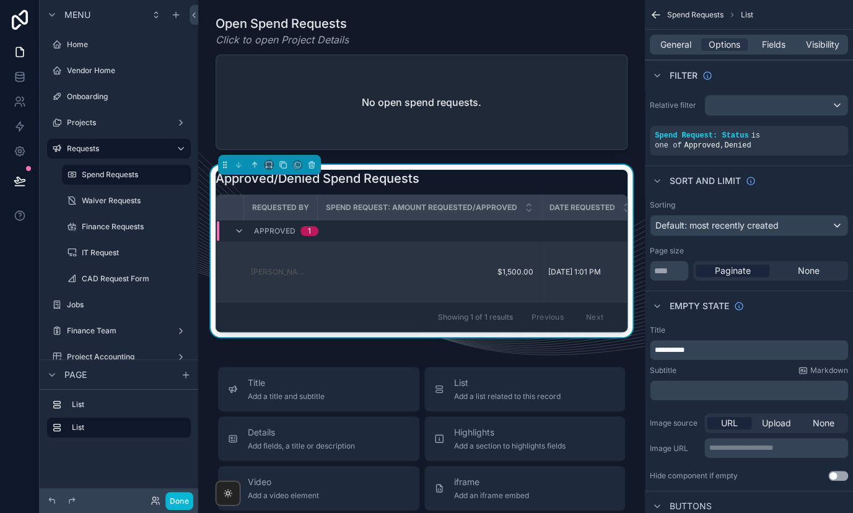
scroll to position [0, 161]
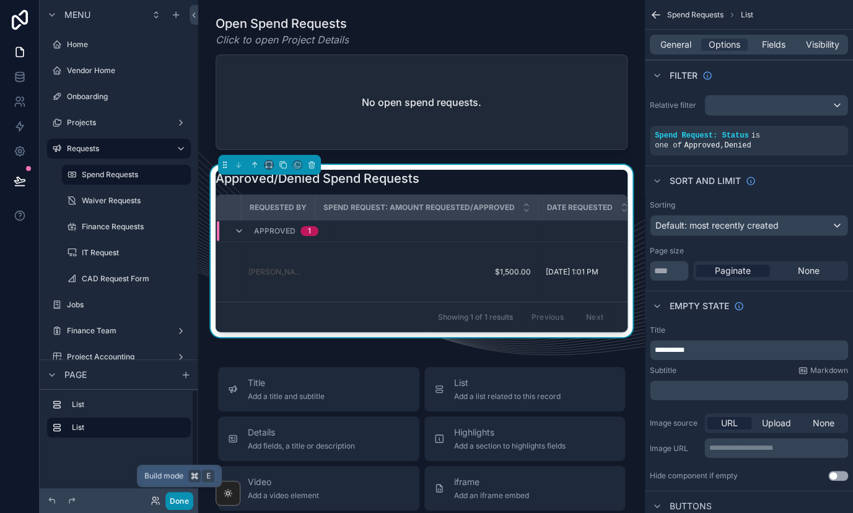
click at [179, 500] on button "Done" at bounding box center [179, 501] width 28 height 18
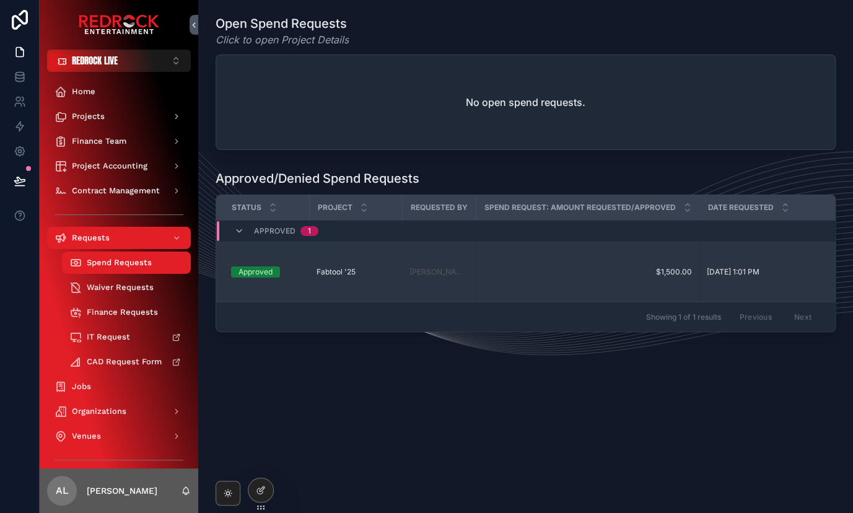
click at [556, 267] on span "$1,500.00" at bounding box center [587, 272] width 209 height 10
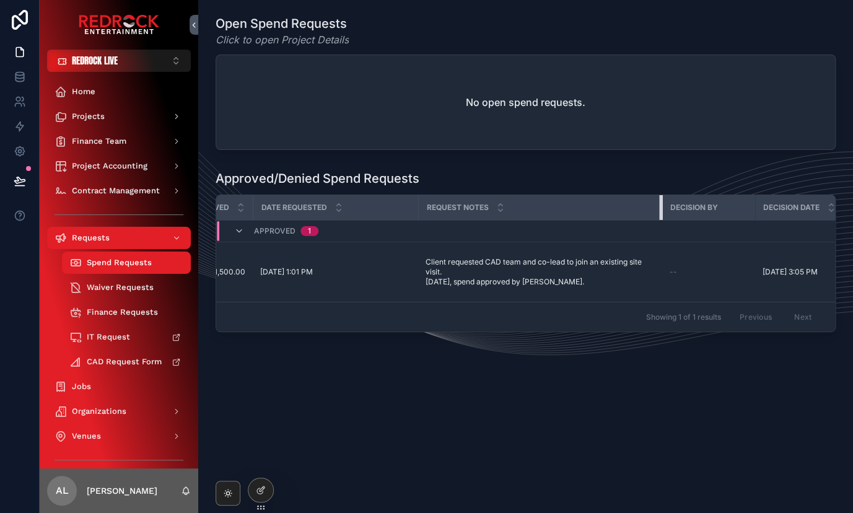
drag, startPoint x: 516, startPoint y: 206, endPoint x: 657, endPoint y: 208, distance: 140.7
click at [659, 208] on div "scrollable content" at bounding box center [661, 207] width 5 height 25
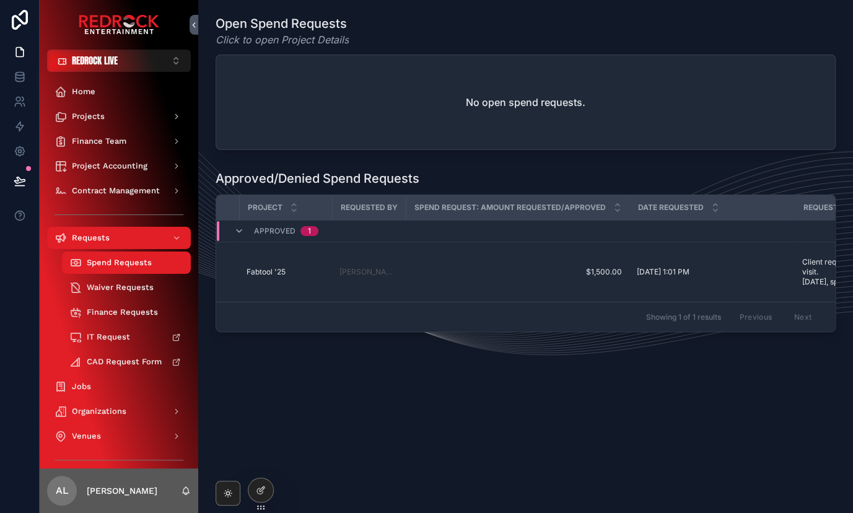
scroll to position [0, 69]
drag, startPoint x: 627, startPoint y: 207, endPoint x: 548, endPoint y: 207, distance: 78.7
click at [548, 207] on th "Spend Request: Amount Requested/Approved" at bounding box center [519, 207] width 224 height 25
